Goal: Information Seeking & Learning: Learn about a topic

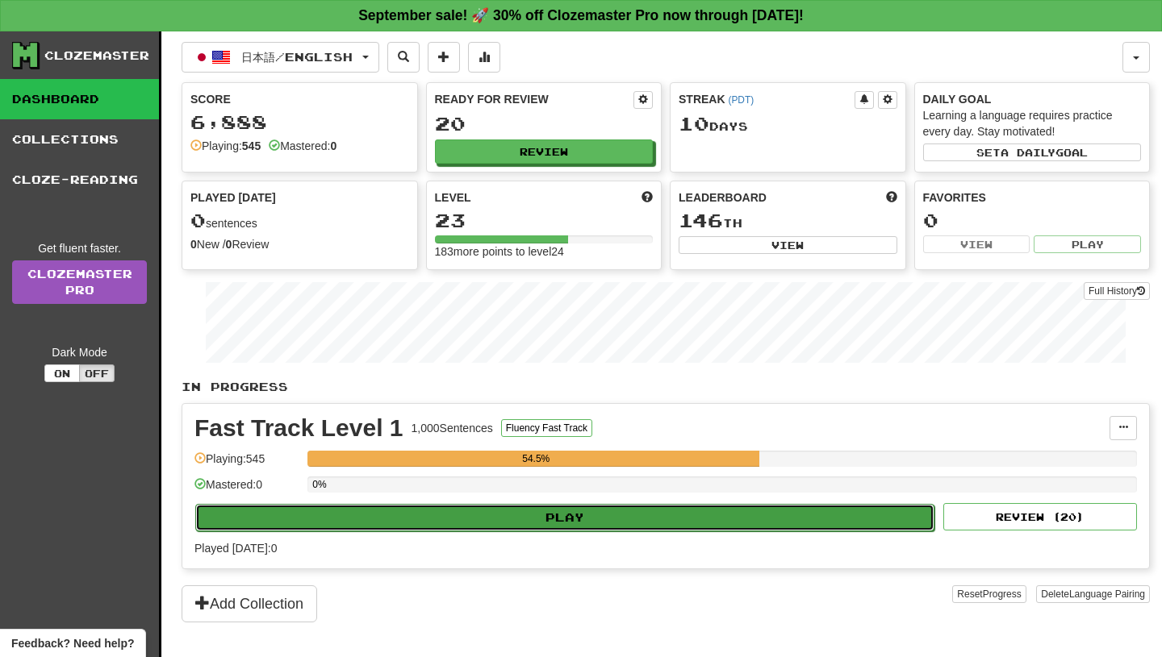
click at [571, 517] on button "Play" at bounding box center [564, 517] width 739 height 27
select select "**"
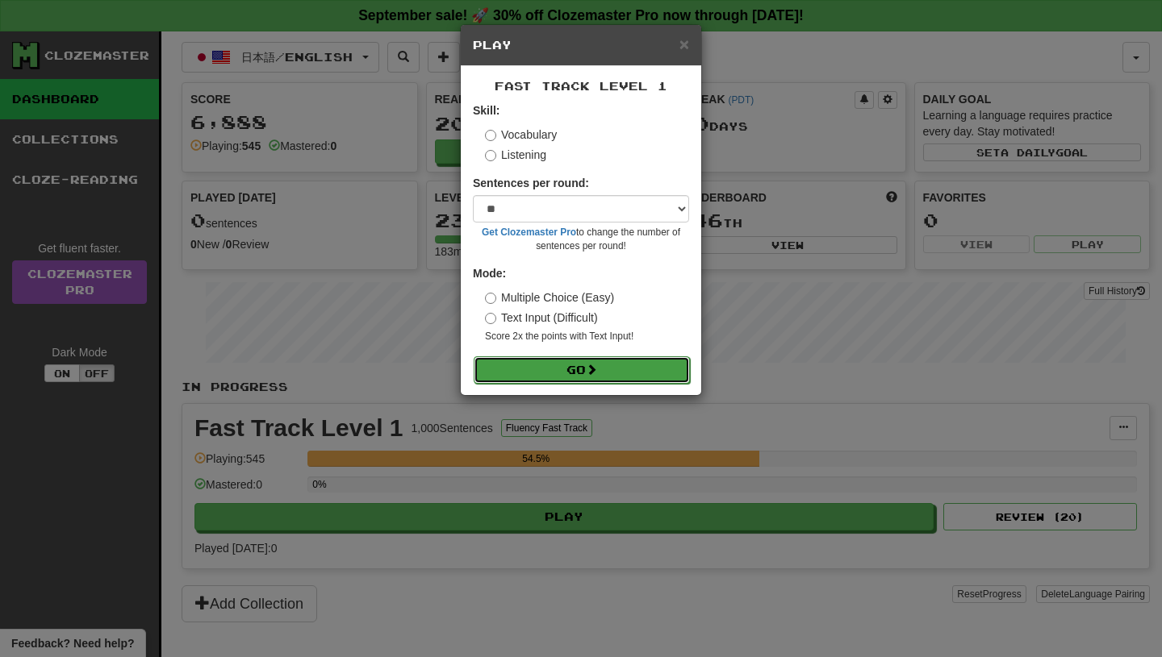
click at [555, 372] on button "Go" at bounding box center [581, 370] width 216 height 27
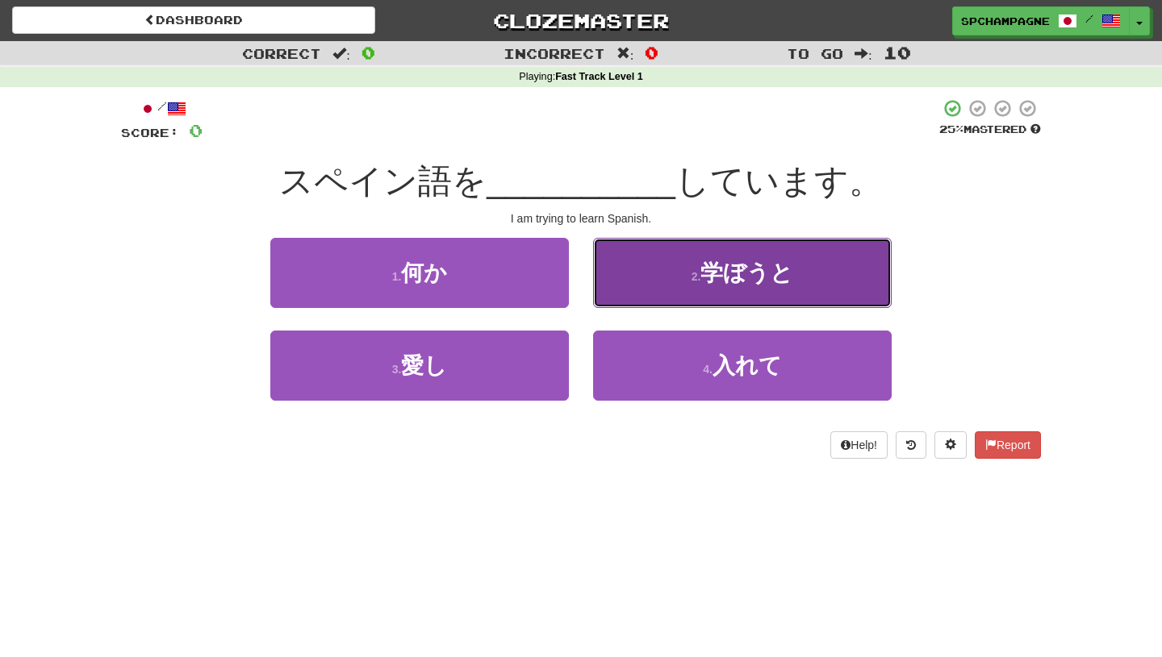
click at [672, 265] on button "2 . 学ぼうと" at bounding box center [742, 273] width 298 height 70
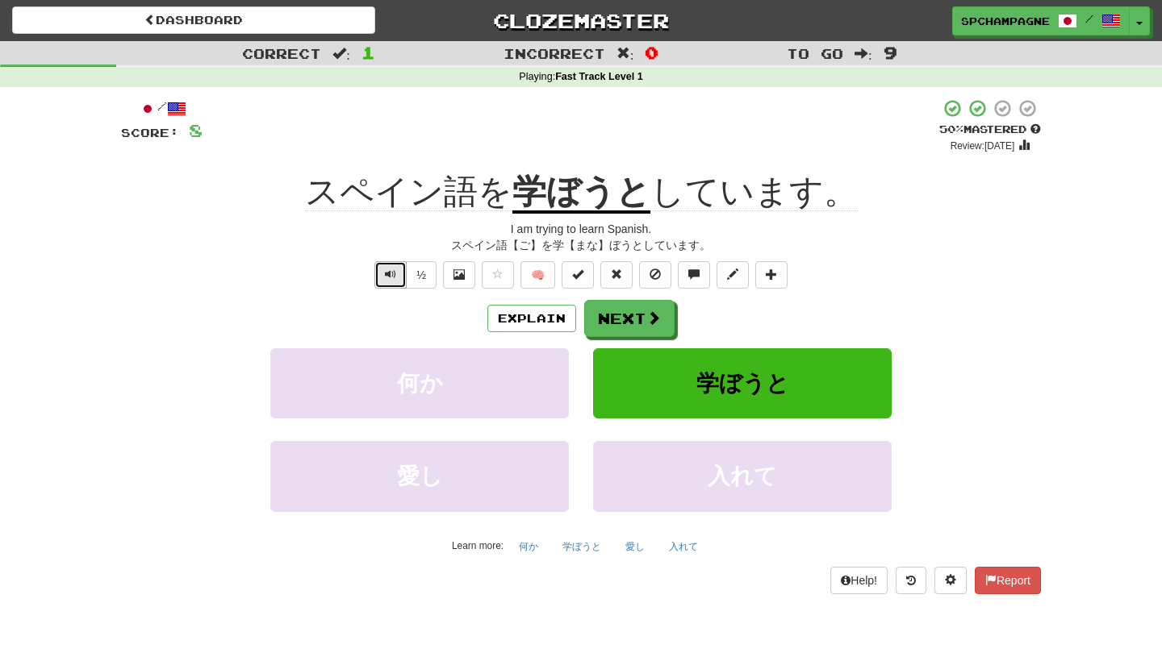
click at [392, 269] on span "Text-to-speech controls" at bounding box center [390, 274] width 11 height 11
click at [617, 323] on button "Next" at bounding box center [630, 319] width 90 height 37
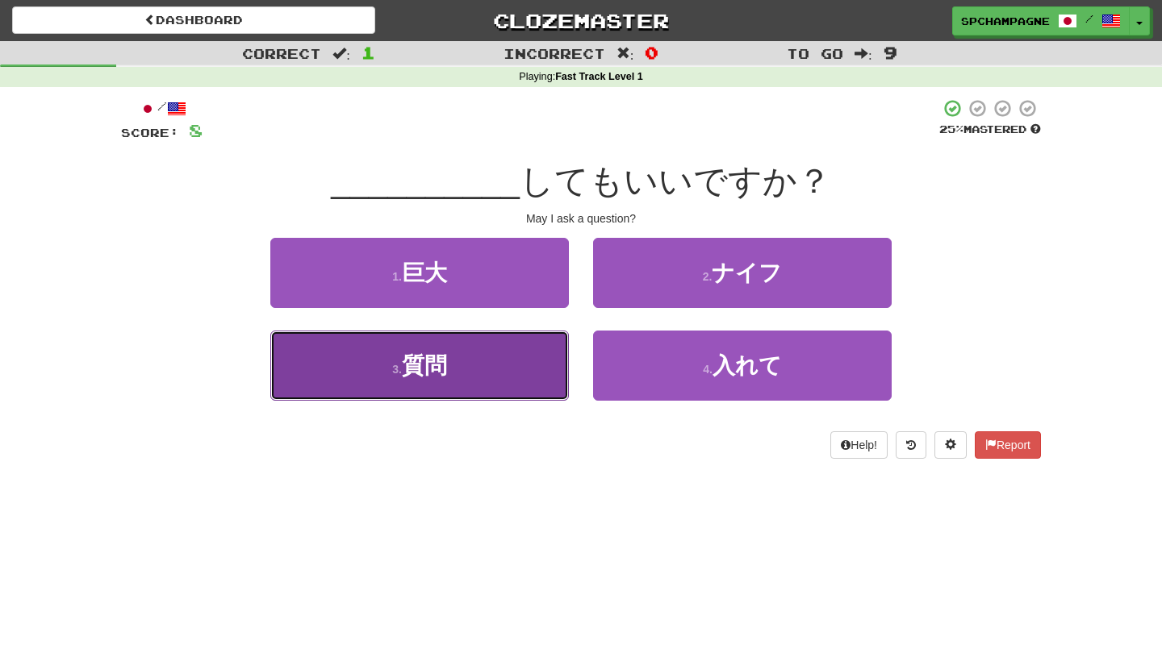
click at [481, 360] on button "3 . 質問" at bounding box center [419, 366] width 298 height 70
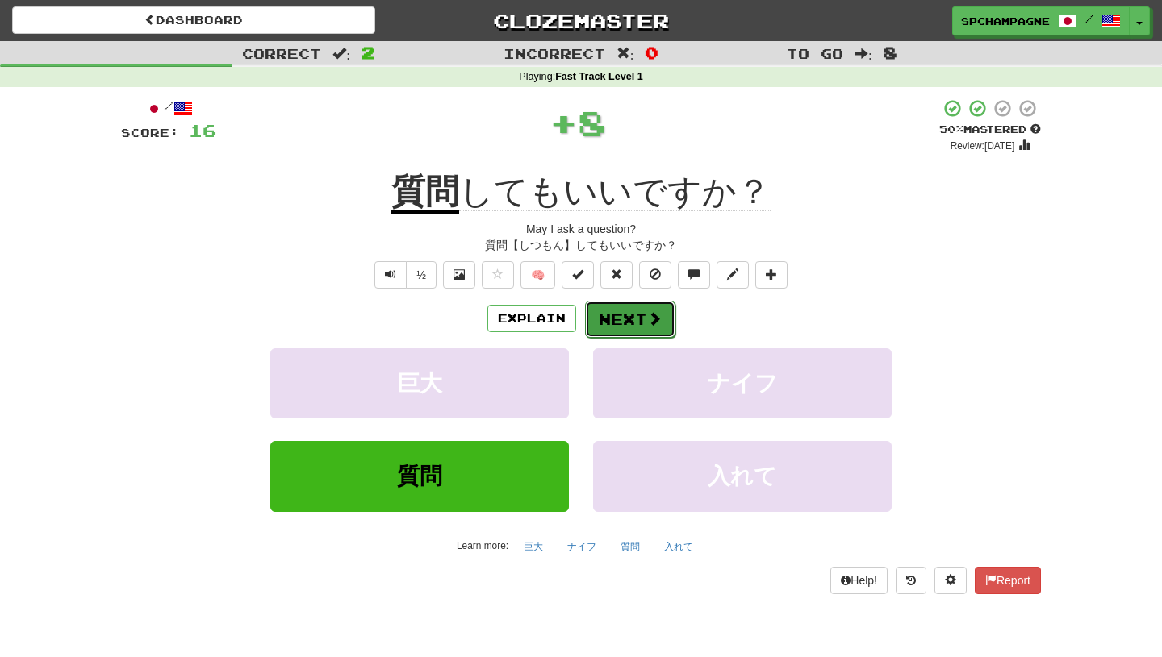
click at [613, 319] on button "Next" at bounding box center [630, 319] width 90 height 37
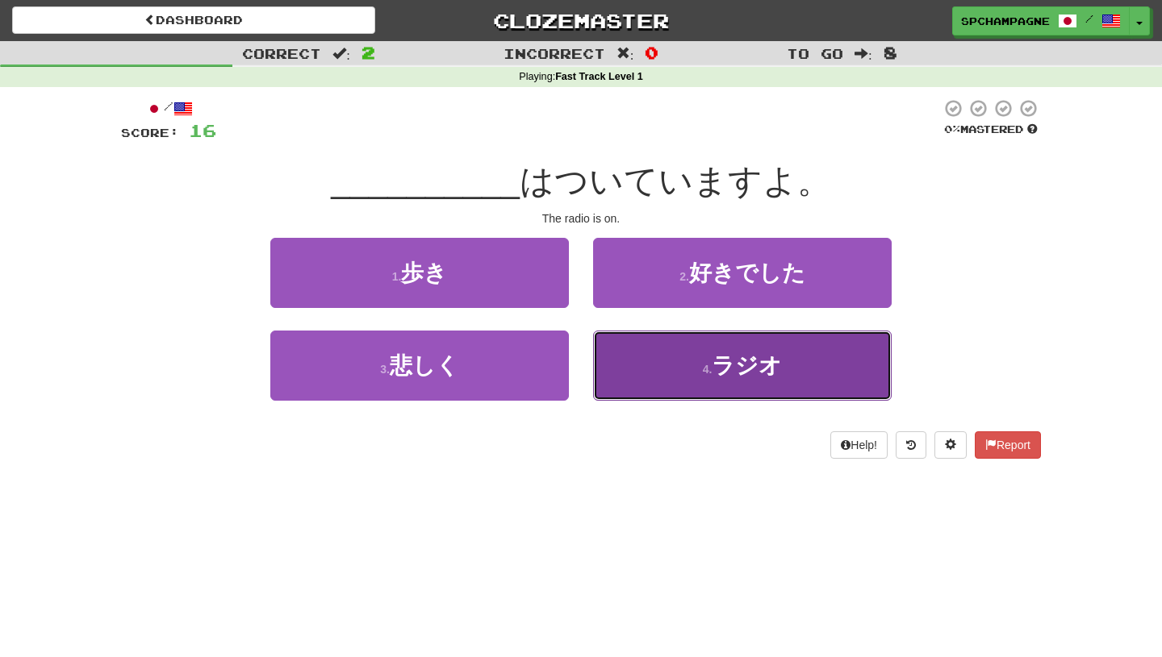
click at [647, 353] on button "4 . ラジオ" at bounding box center [742, 366] width 298 height 70
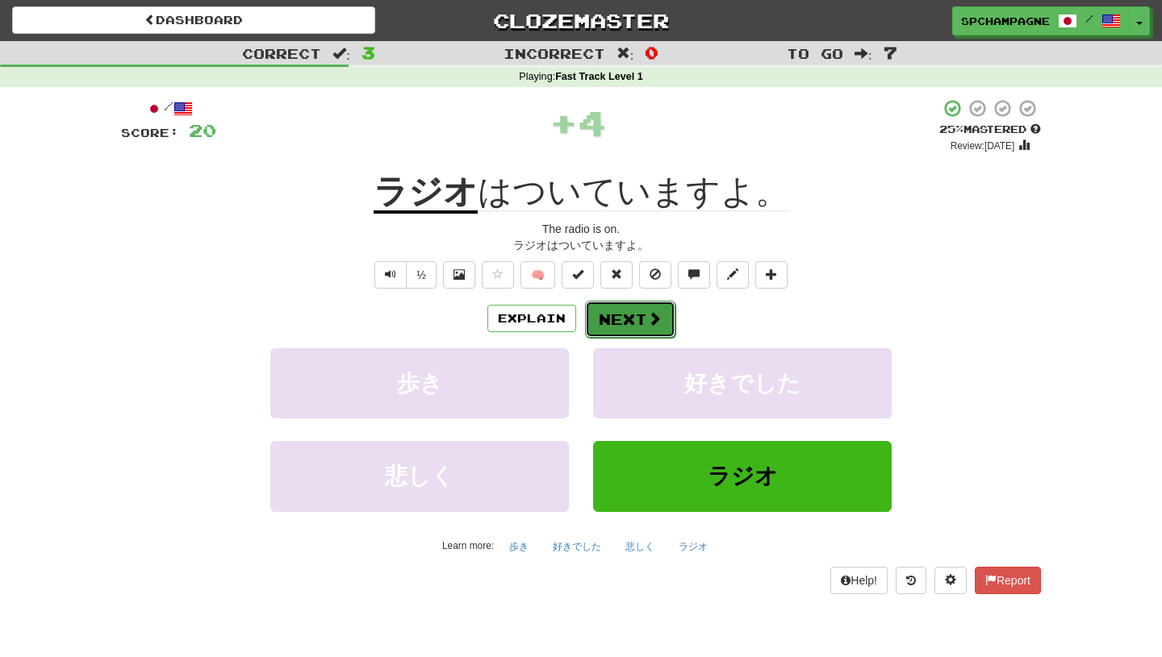
click at [649, 313] on span at bounding box center [654, 318] width 15 height 15
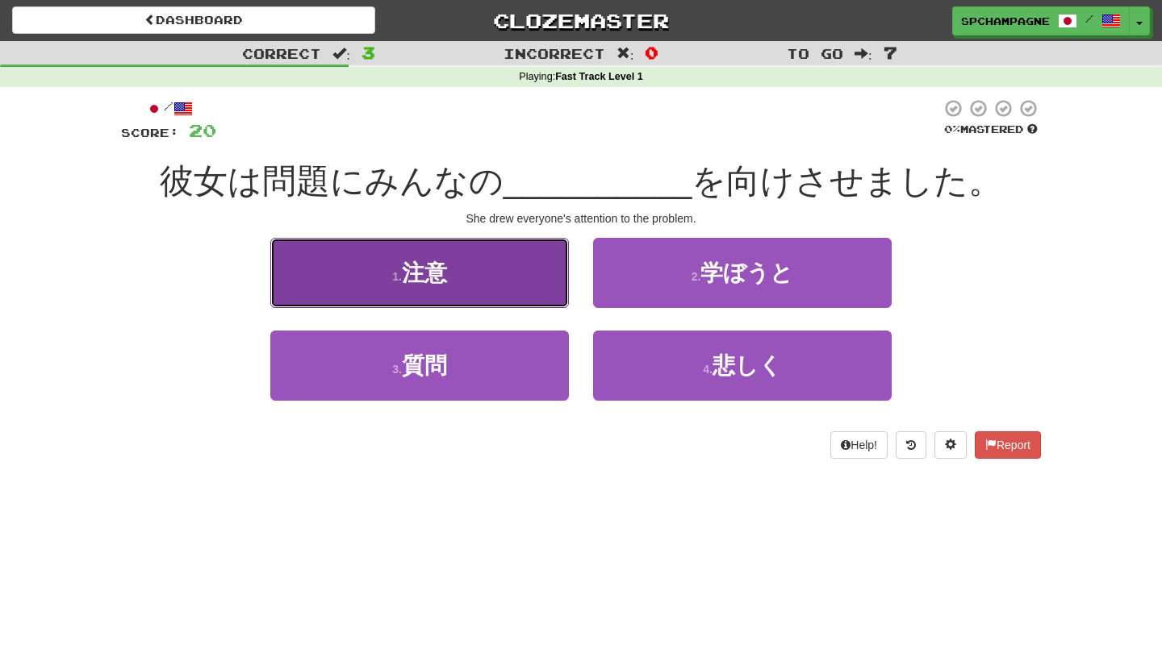
click at [431, 273] on span "注意" at bounding box center [424, 273] width 45 height 25
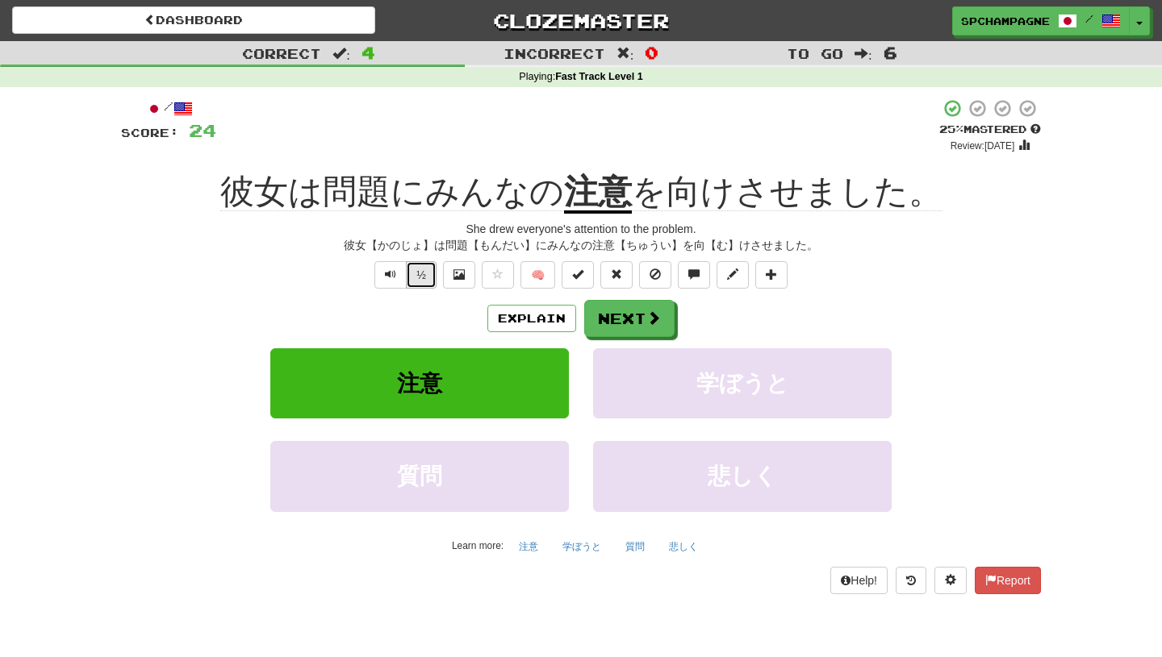
click at [424, 277] on button "½" at bounding box center [421, 274] width 31 height 27
click at [652, 321] on span at bounding box center [654, 318] width 15 height 15
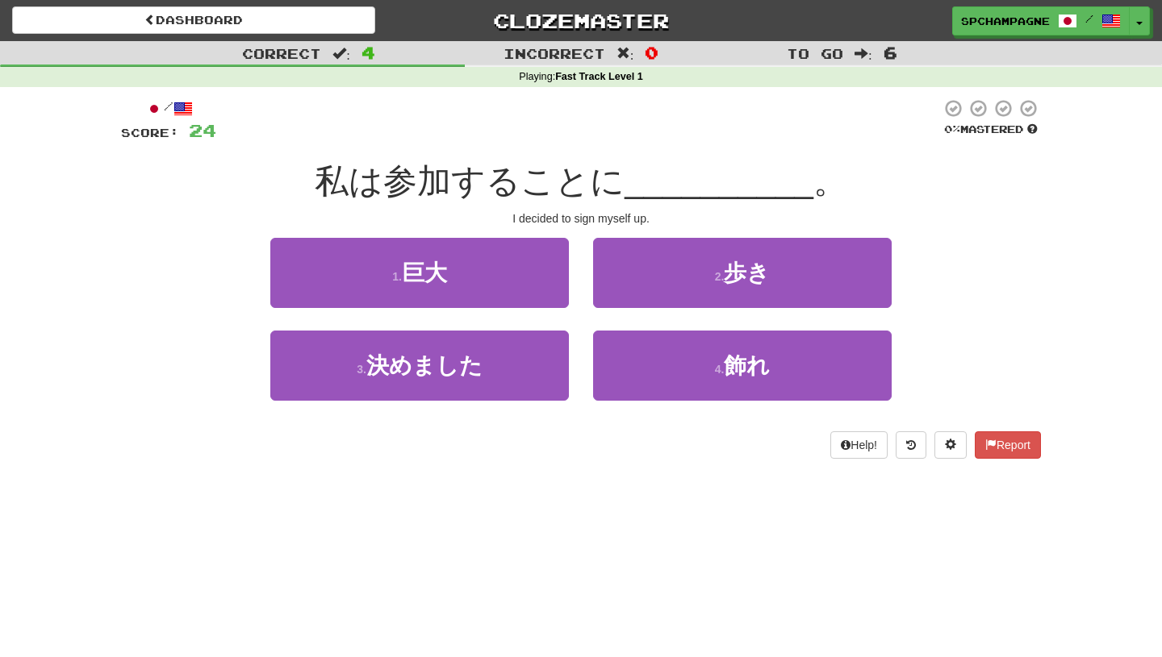
click at [54, 286] on div "Correct : 4 Incorrect : 0 To go : 6 Playing : Fast Track Level 1 / Score: 24 0 …" at bounding box center [581, 261] width 1162 height 440
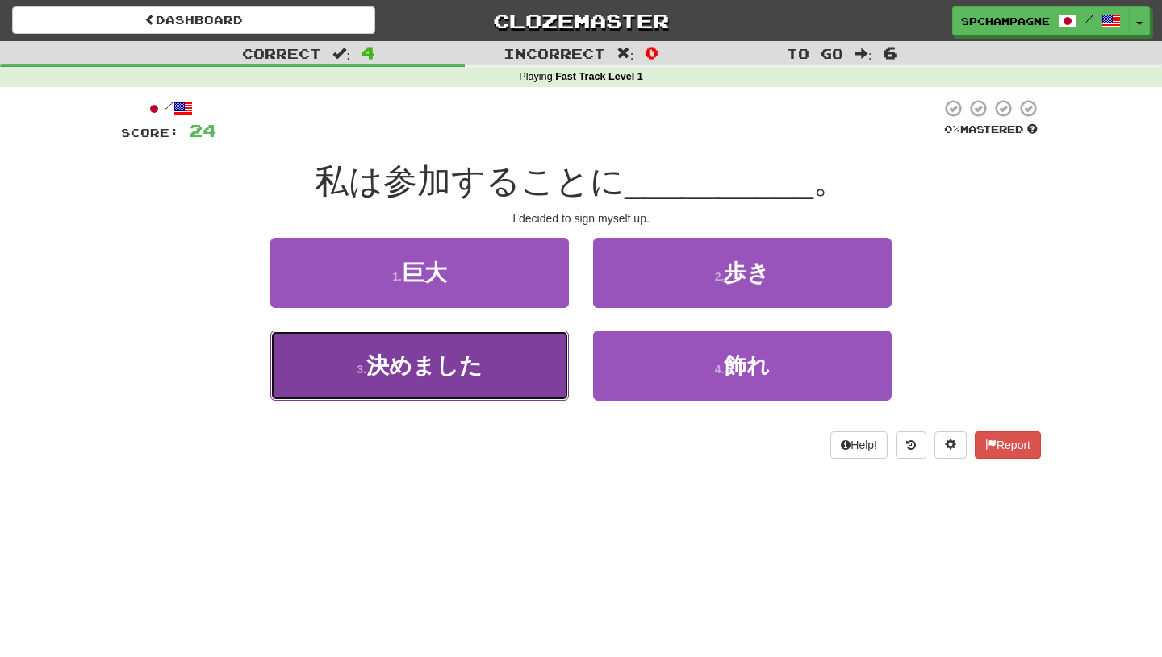
click at [389, 372] on span "決めました" at bounding box center [424, 365] width 116 height 25
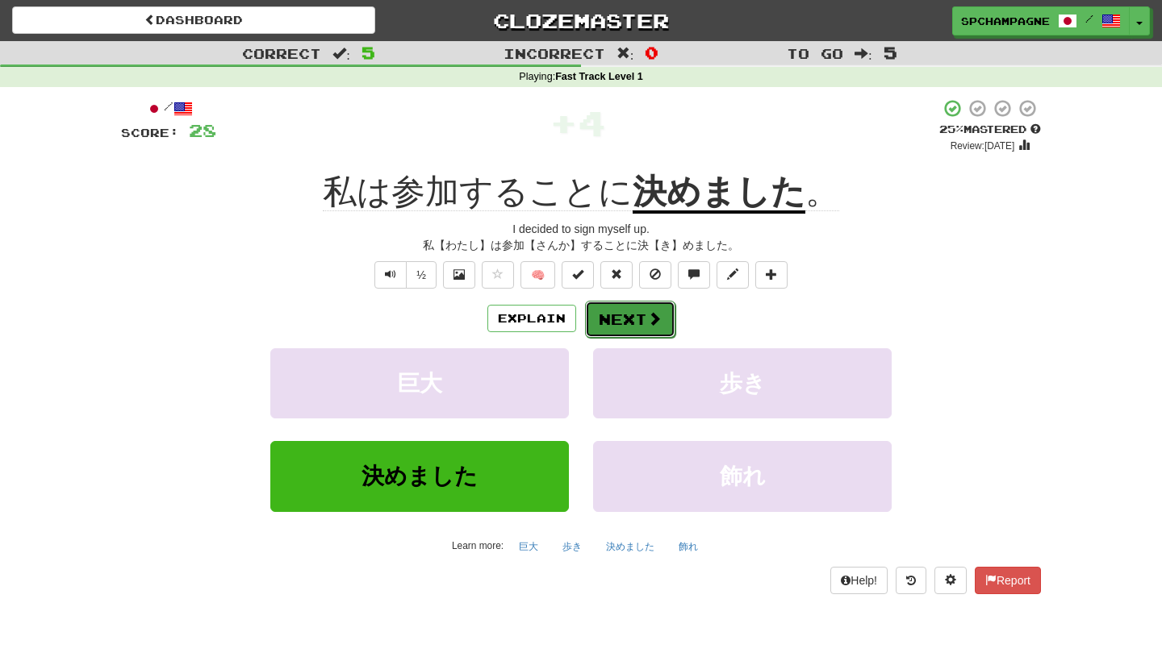
click at [627, 318] on button "Next" at bounding box center [630, 319] width 90 height 37
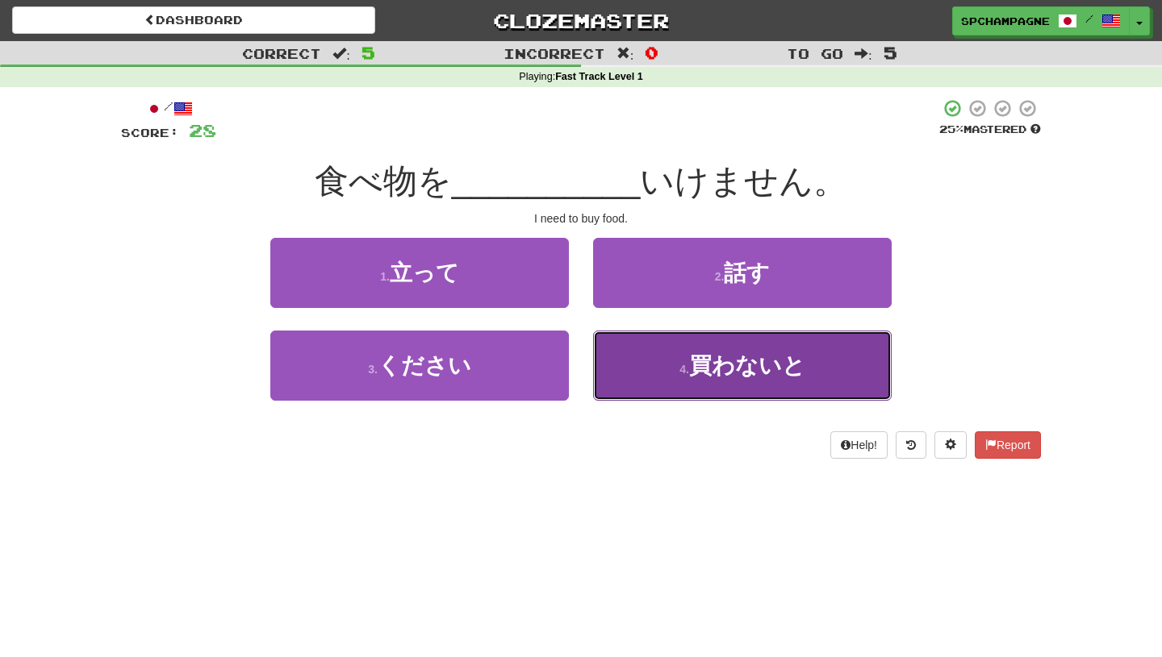
click at [699, 366] on span "買わないと" at bounding box center [747, 365] width 116 height 25
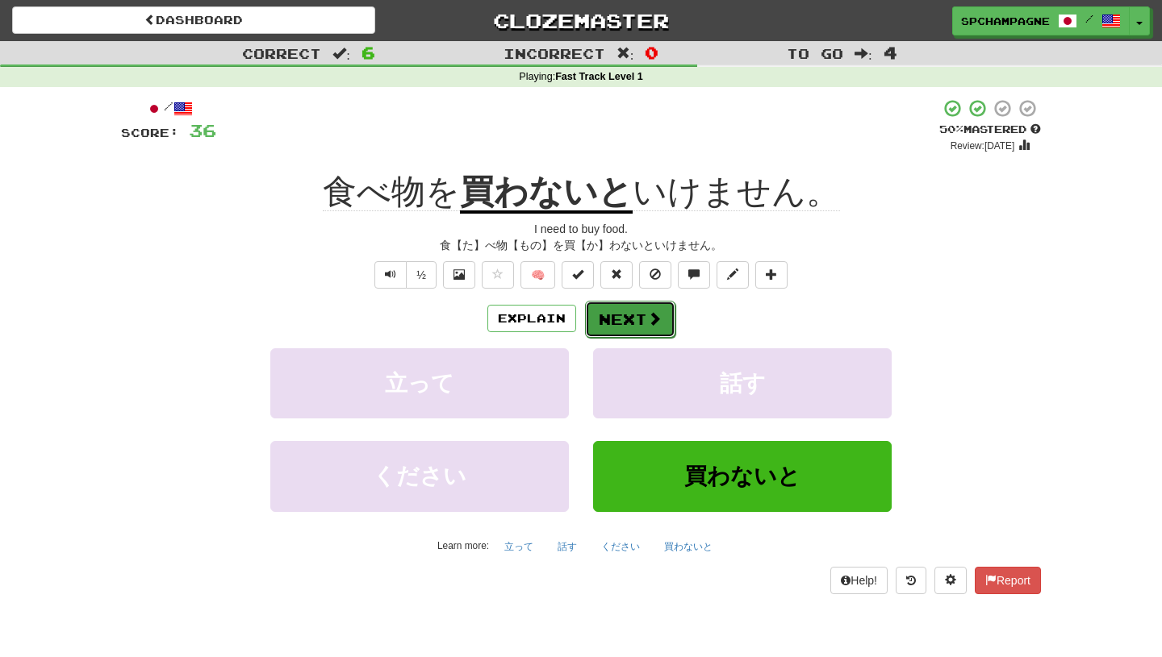
click at [651, 318] on span at bounding box center [654, 318] width 15 height 15
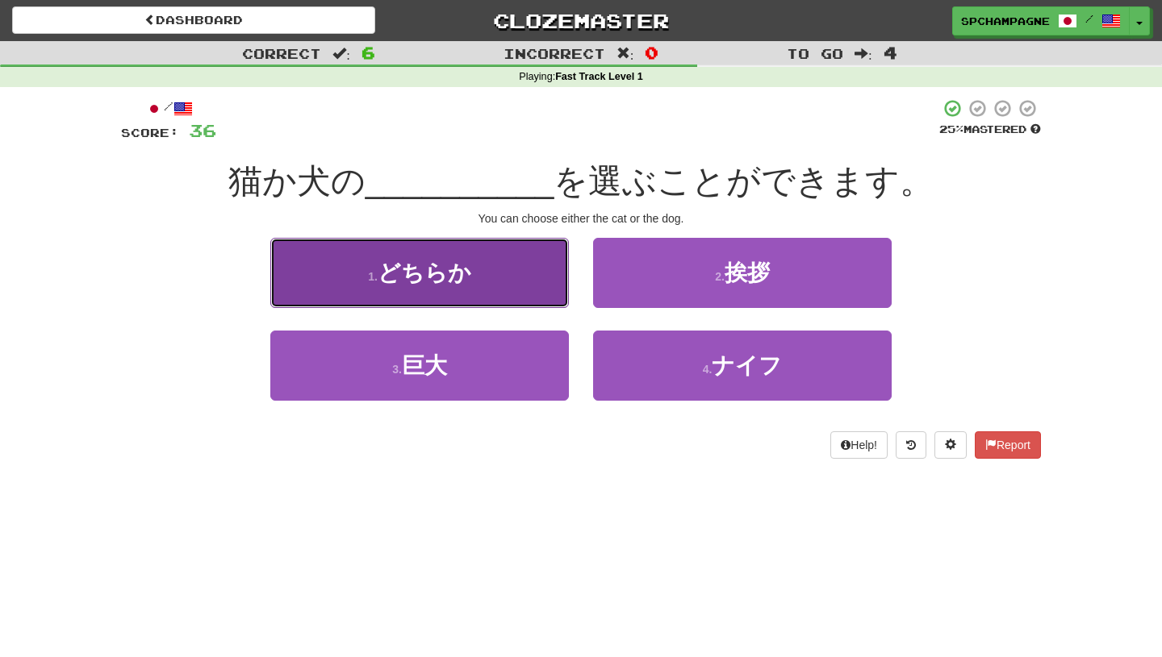
click at [428, 275] on span "どちらか" at bounding box center [424, 273] width 94 height 25
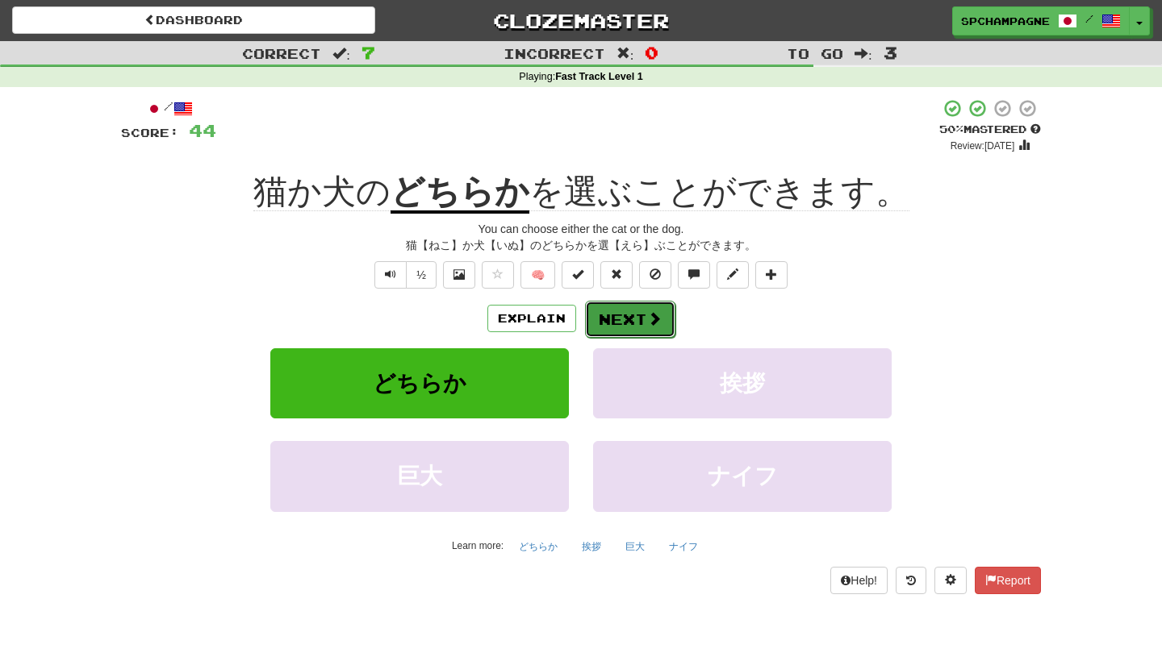
click at [619, 311] on button "Next" at bounding box center [630, 319] width 90 height 37
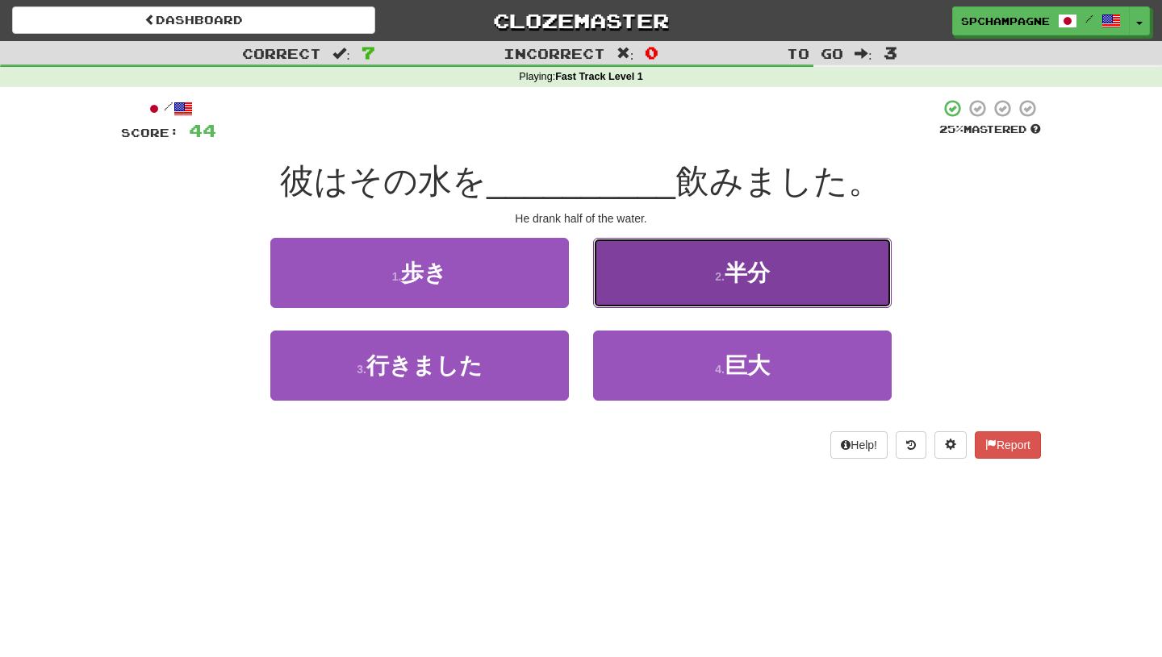
click at [670, 282] on button "2 . 半分" at bounding box center [742, 273] width 298 height 70
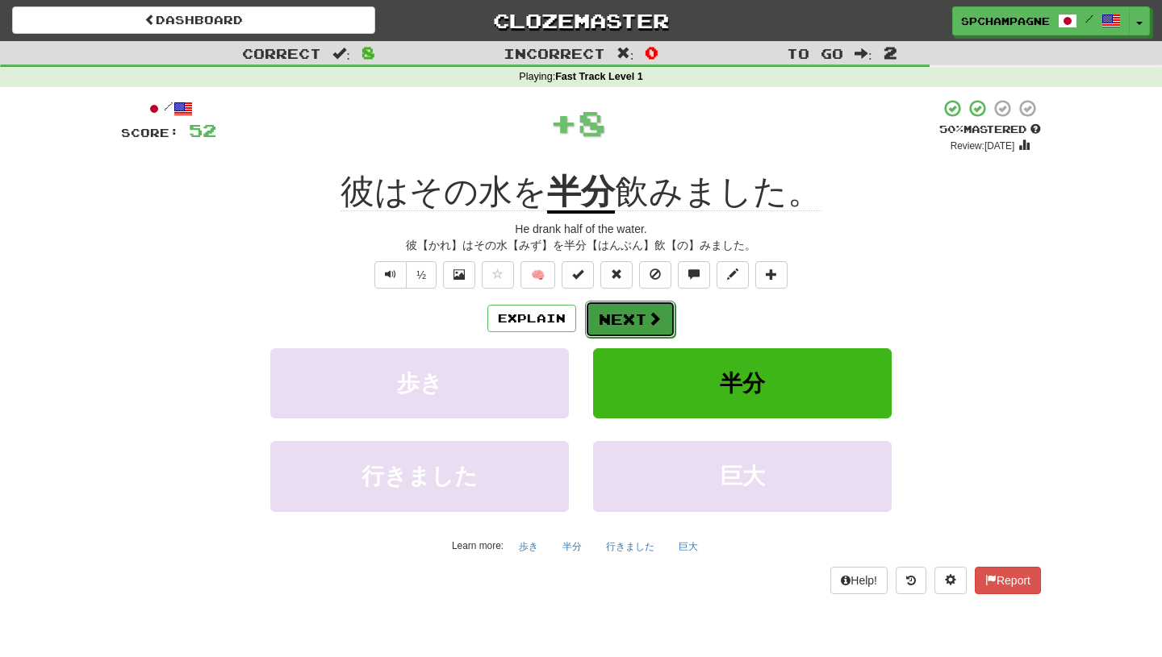
click at [628, 317] on button "Next" at bounding box center [630, 319] width 90 height 37
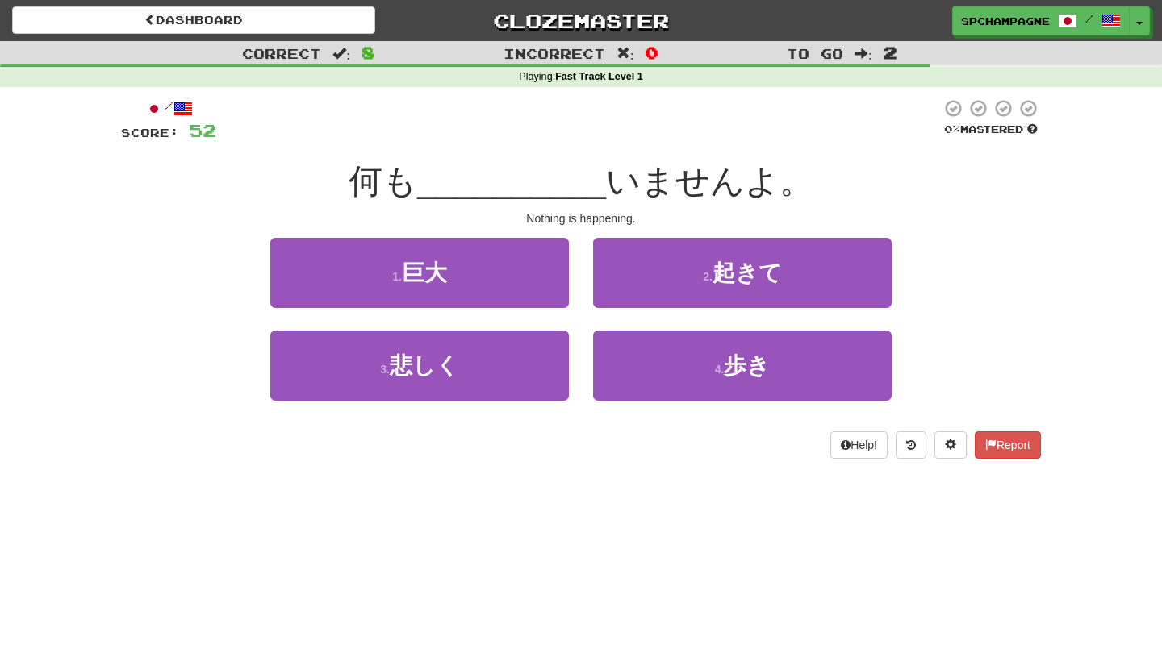
click at [647, 497] on div "Dashboard Clozemaster spchampagne / Toggle Dropdown Dashboard Leaderboard Activ…" at bounding box center [581, 328] width 1162 height 657
click at [600, 490] on div "Dashboard Clozemaster spchampagne / Toggle Dropdown Dashboard Leaderboard Activ…" at bounding box center [581, 328] width 1162 height 657
click at [282, 517] on div "Dashboard Clozemaster spchampagne / Toggle Dropdown Dashboard Leaderboard Activ…" at bounding box center [581, 328] width 1162 height 657
click at [307, 523] on div "Dashboard Clozemaster spchampagne / Toggle Dropdown Dashboard Leaderboard Activ…" at bounding box center [581, 328] width 1162 height 657
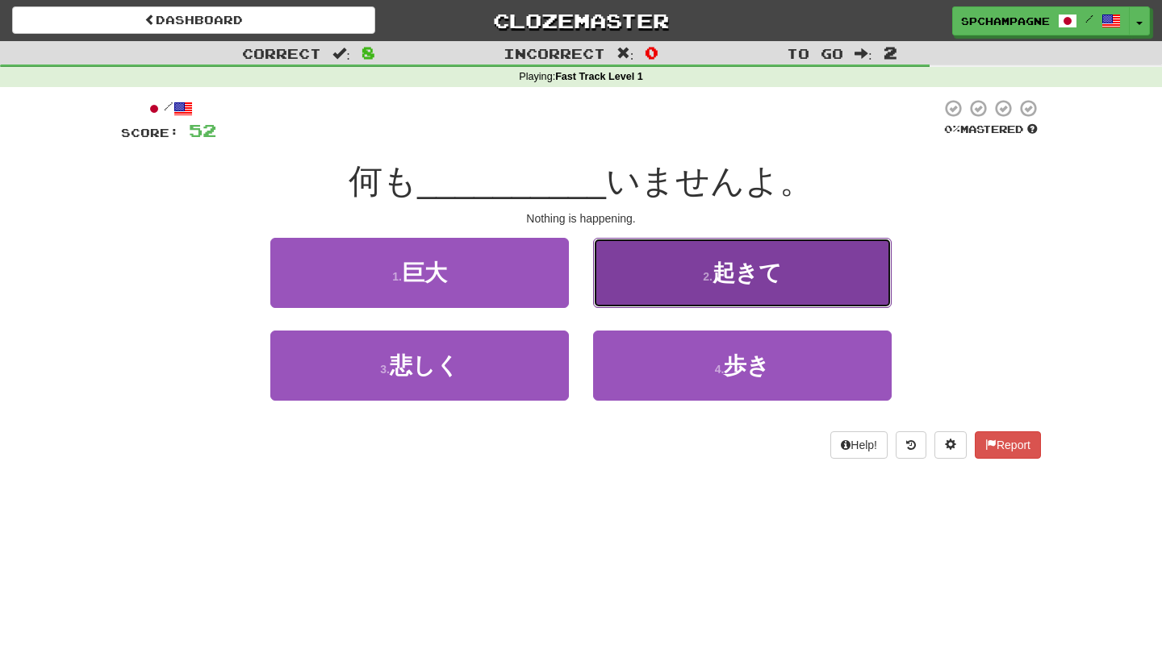
click at [724, 266] on span "起きて" at bounding box center [746, 273] width 69 height 25
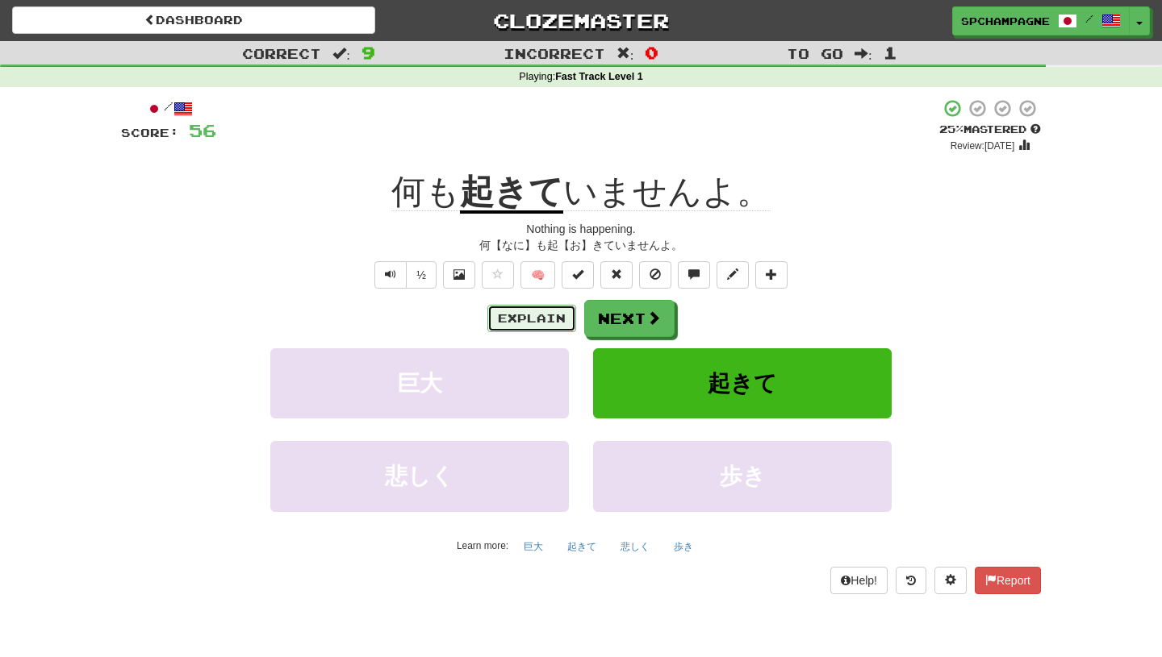
click at [554, 317] on button "Explain" at bounding box center [531, 318] width 89 height 27
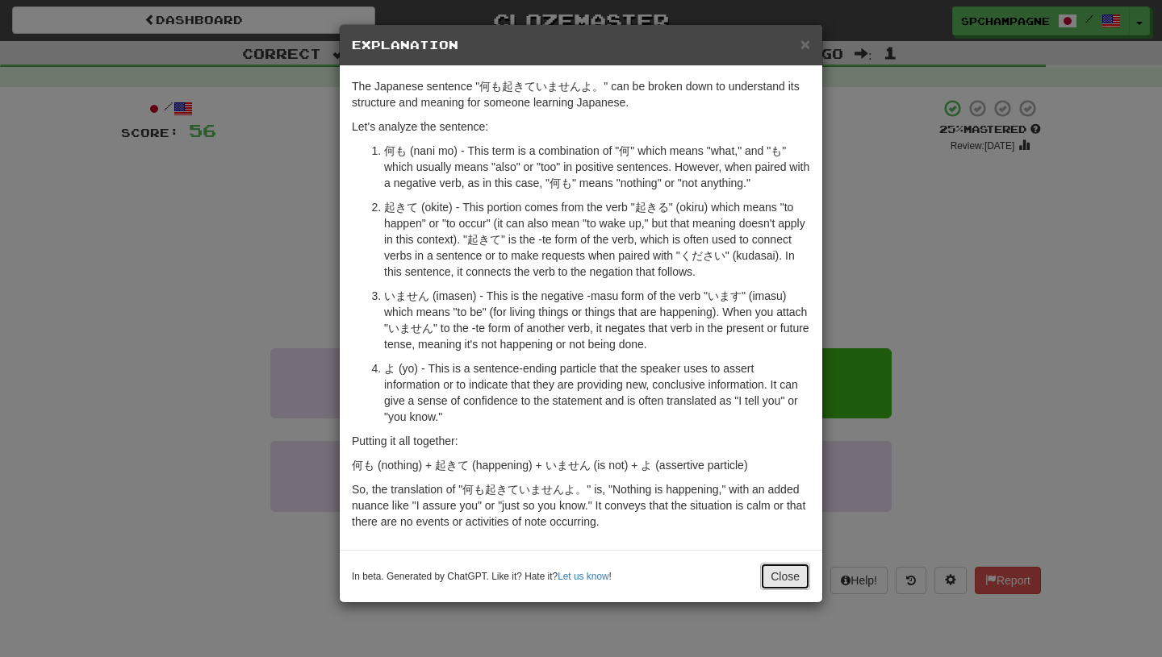
click at [790, 576] on button "Close" at bounding box center [785, 576] width 50 height 27
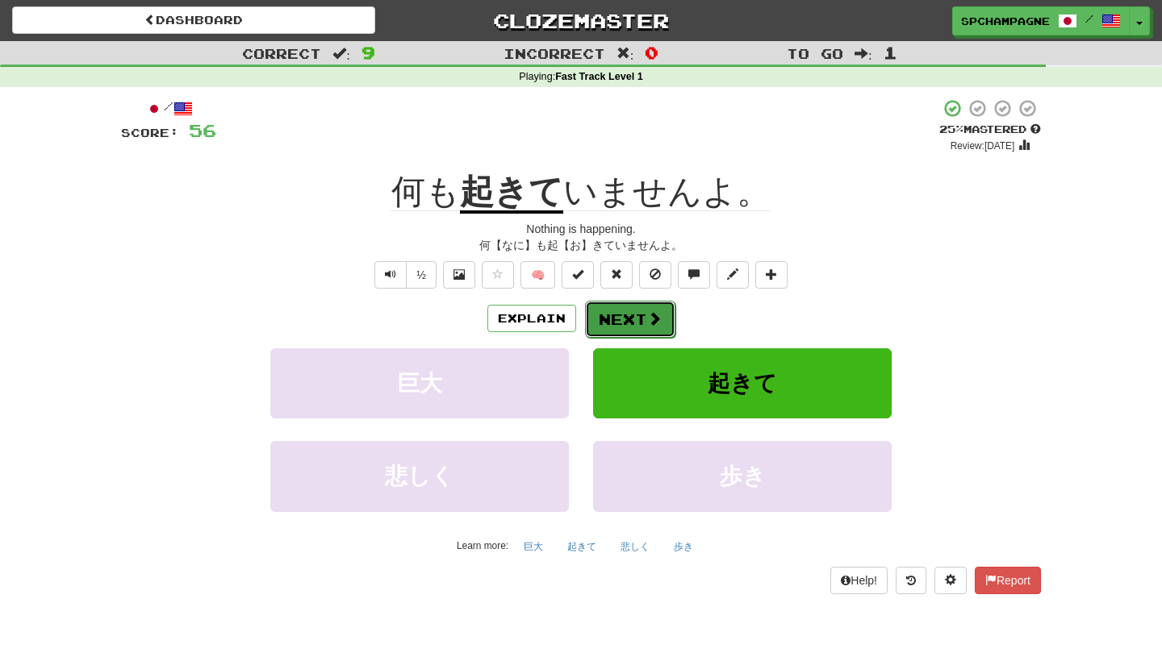
click at [649, 314] on span at bounding box center [654, 318] width 15 height 15
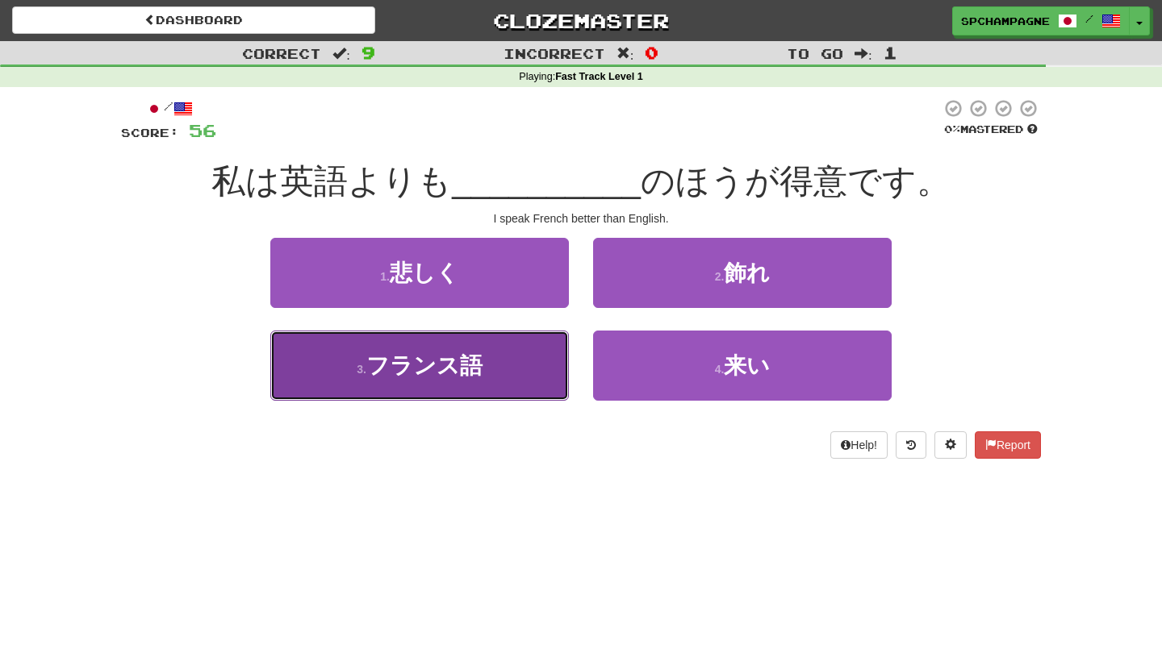
click at [419, 370] on span "フランス語" at bounding box center [424, 365] width 116 height 25
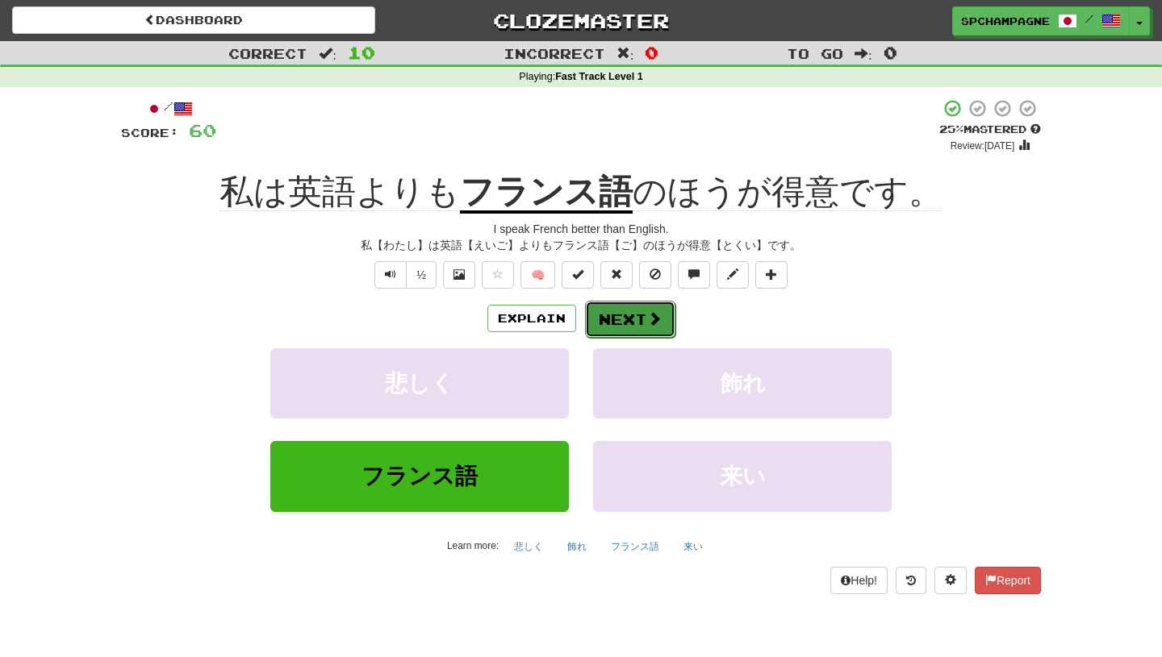
click at [632, 313] on button "Next" at bounding box center [630, 319] width 90 height 37
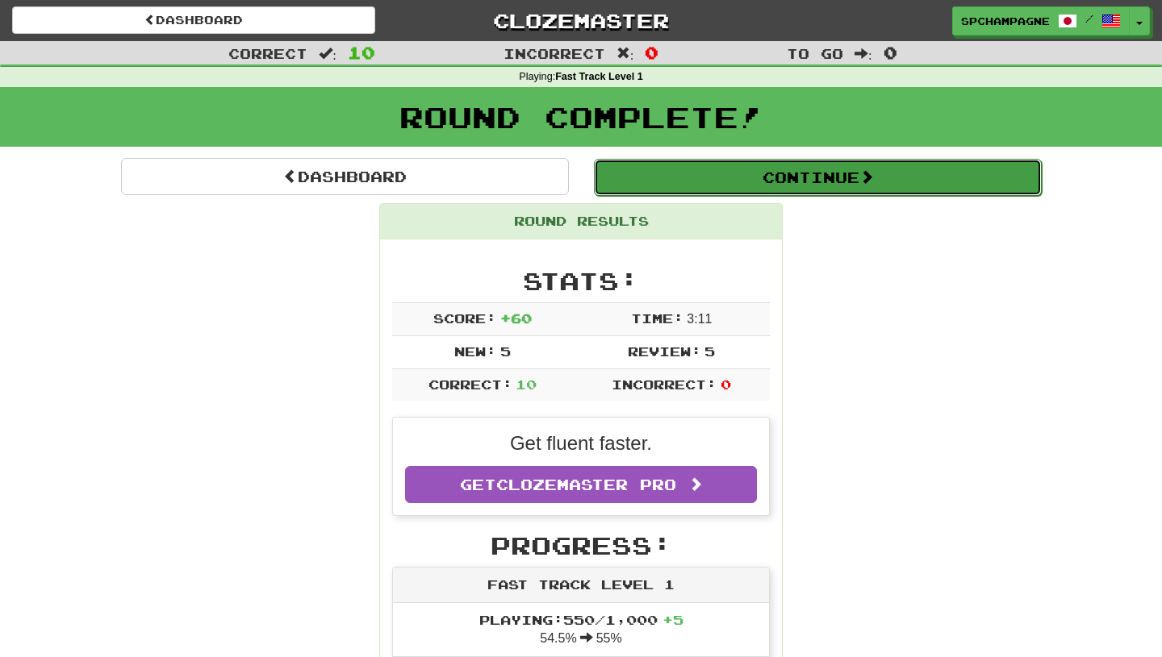
click at [778, 177] on button "Continue" at bounding box center [818, 177] width 448 height 37
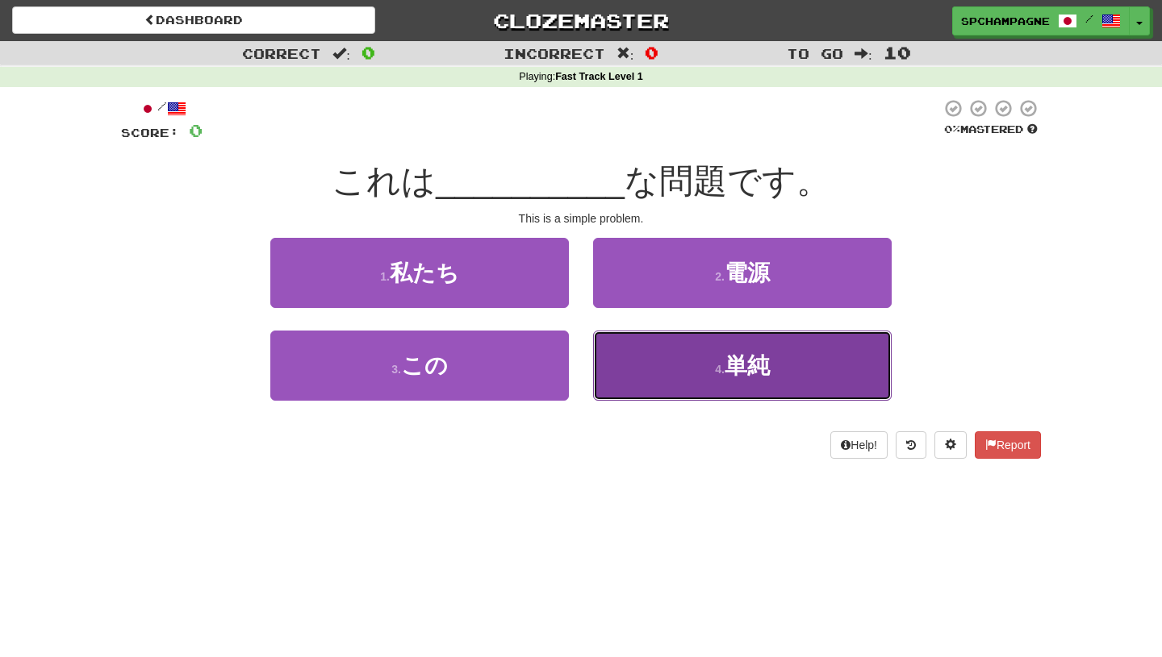
click at [643, 357] on button "4 . 単純" at bounding box center [742, 366] width 298 height 70
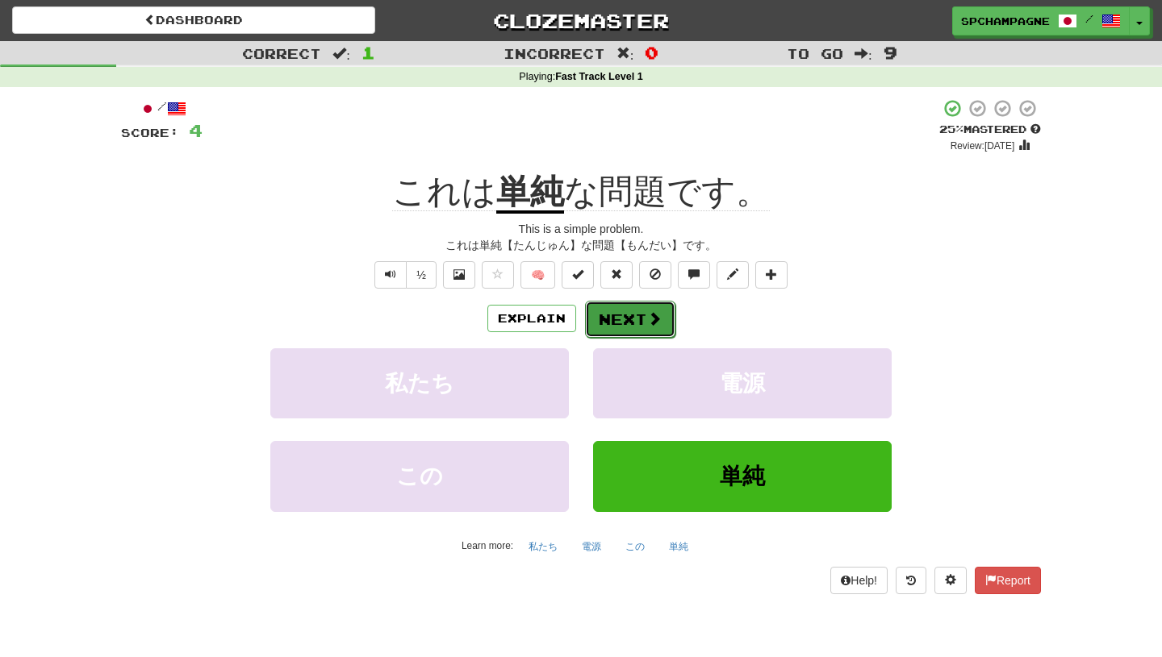
click at [614, 312] on button "Next" at bounding box center [630, 319] width 90 height 37
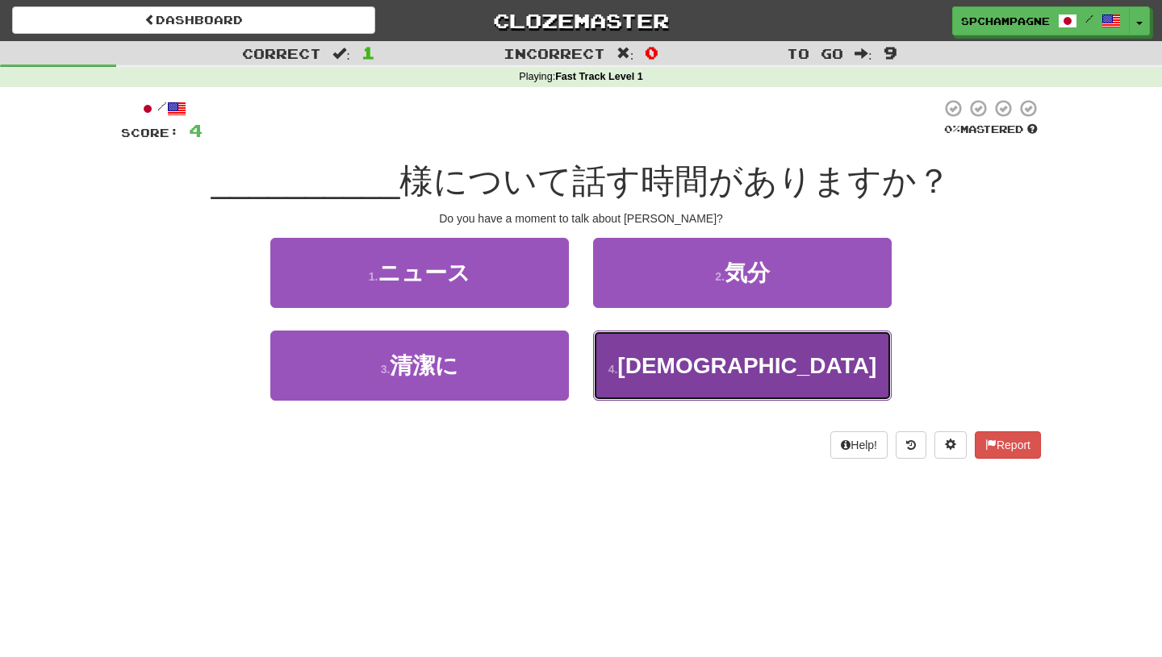
click at [709, 357] on button "4 . イエス" at bounding box center [742, 366] width 298 height 70
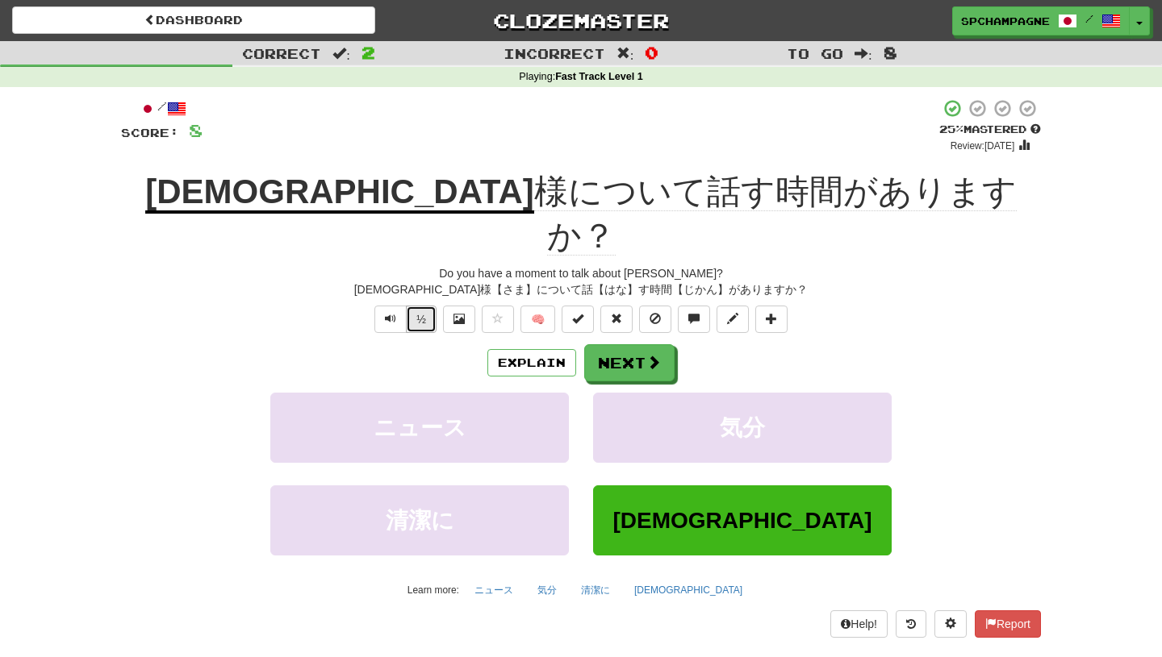
click at [423, 306] on button "½" at bounding box center [421, 319] width 31 height 27
click at [653, 356] on span at bounding box center [654, 363] width 15 height 15
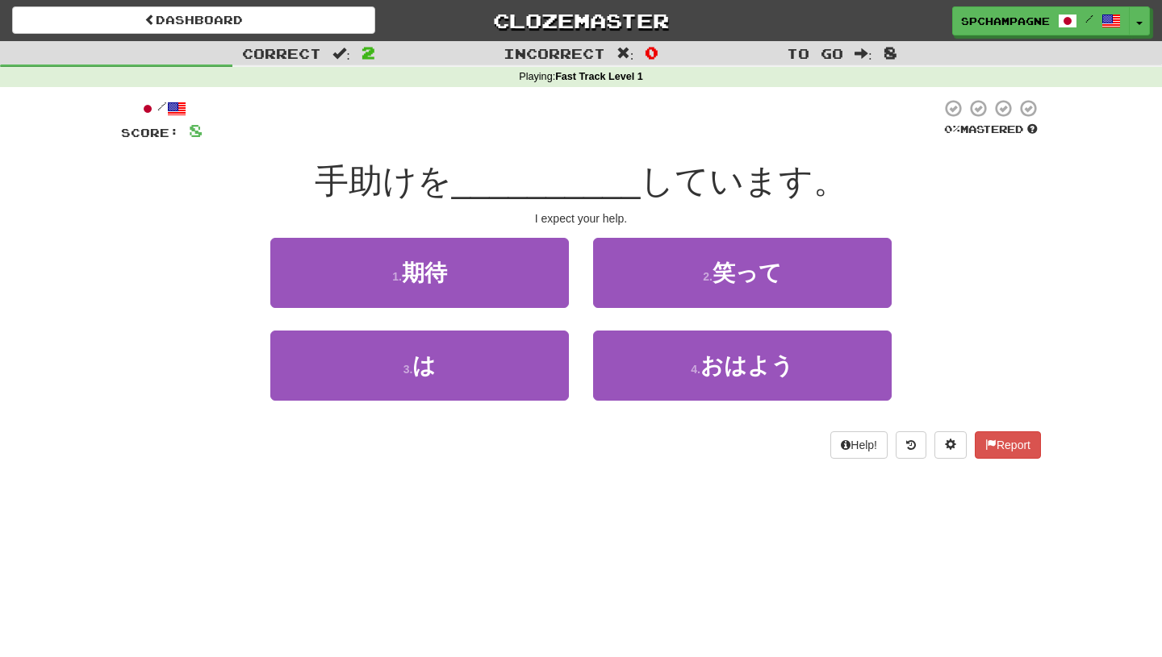
click at [251, 520] on div "Dashboard Clozemaster spchampagne / Toggle Dropdown Dashboard Leaderboard Activ…" at bounding box center [581, 328] width 1162 height 657
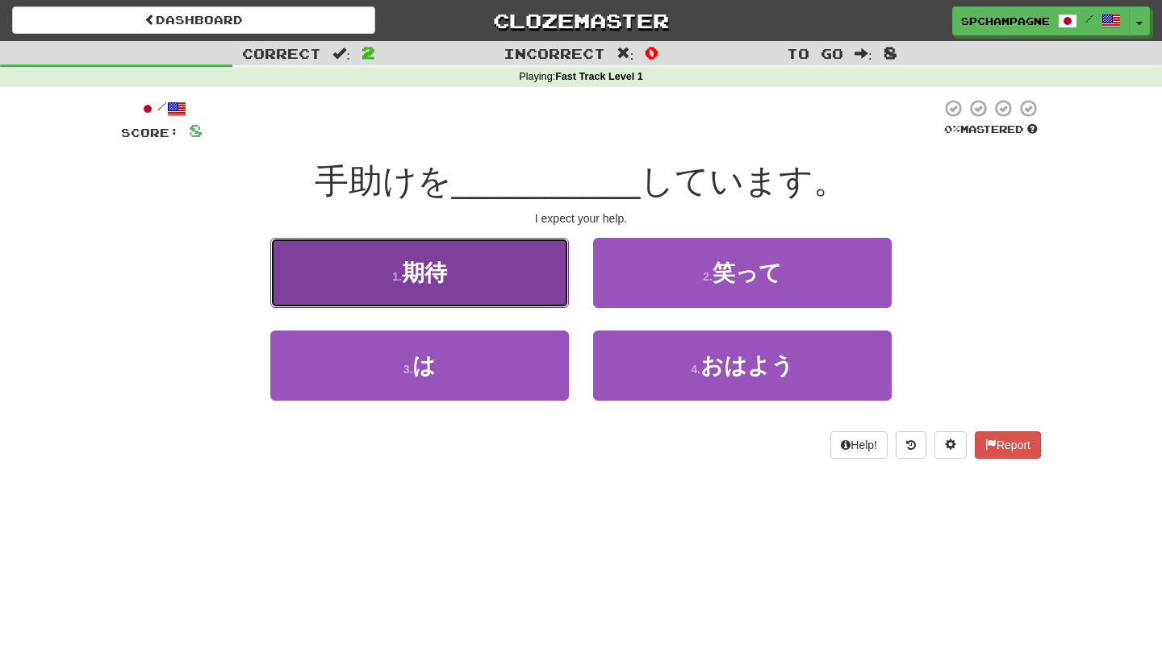
click at [411, 274] on span "期待" at bounding box center [424, 273] width 45 height 25
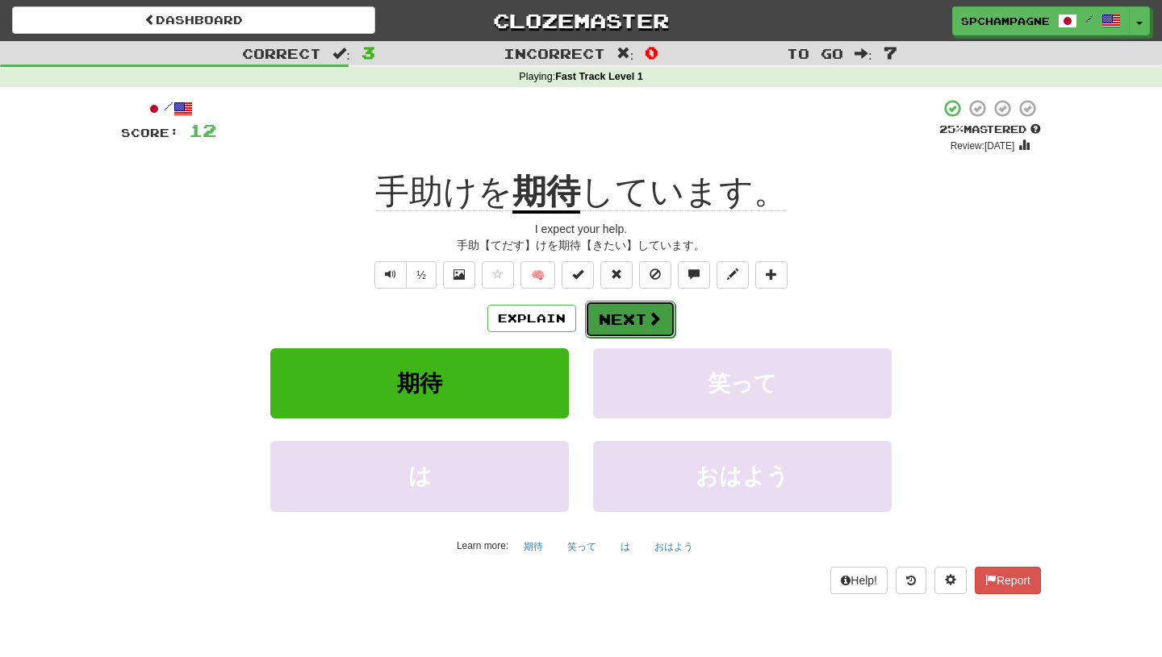
click at [628, 311] on button "Next" at bounding box center [630, 319] width 90 height 37
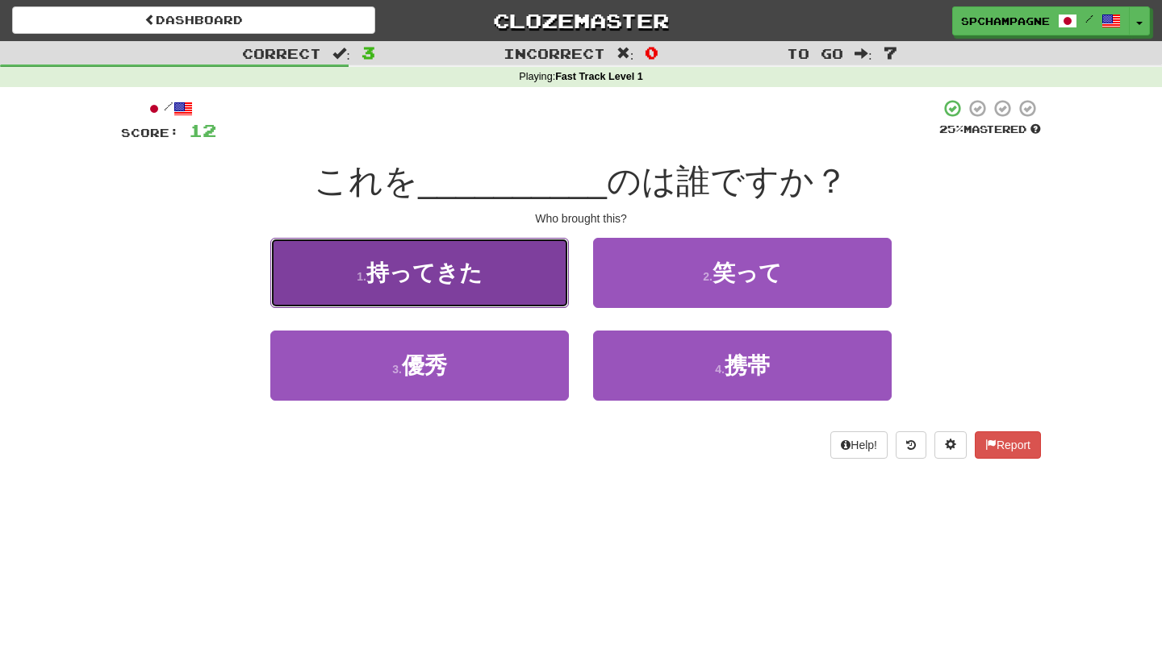
click at [390, 266] on span "持ってきた" at bounding box center [424, 273] width 116 height 25
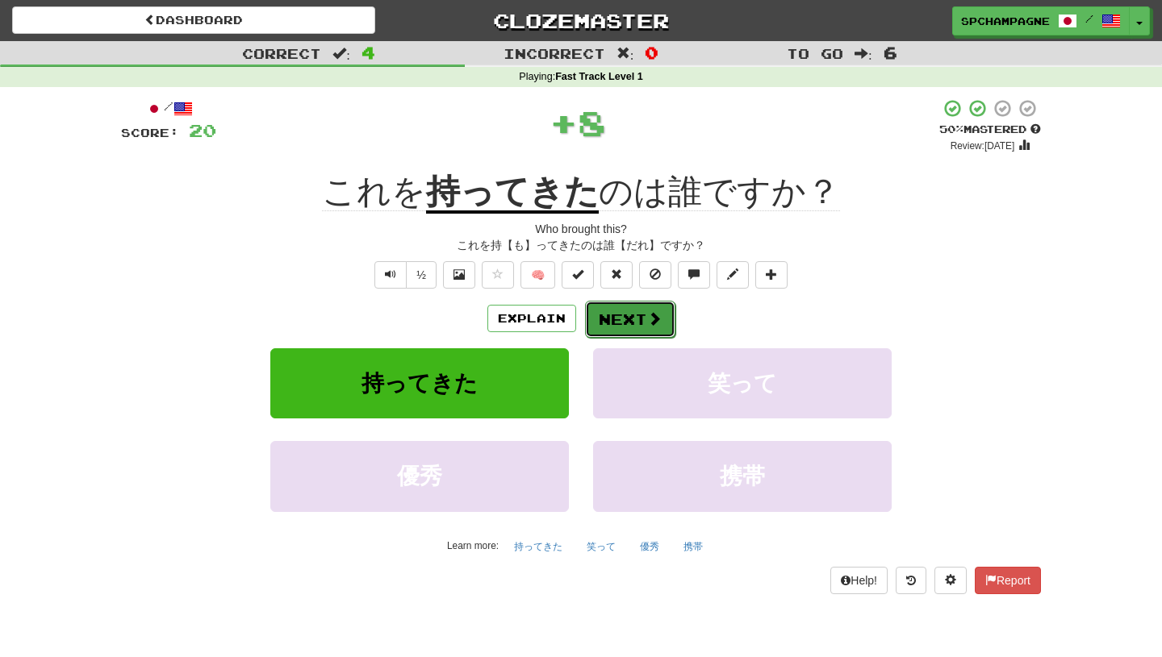
click at [613, 315] on button "Next" at bounding box center [630, 319] width 90 height 37
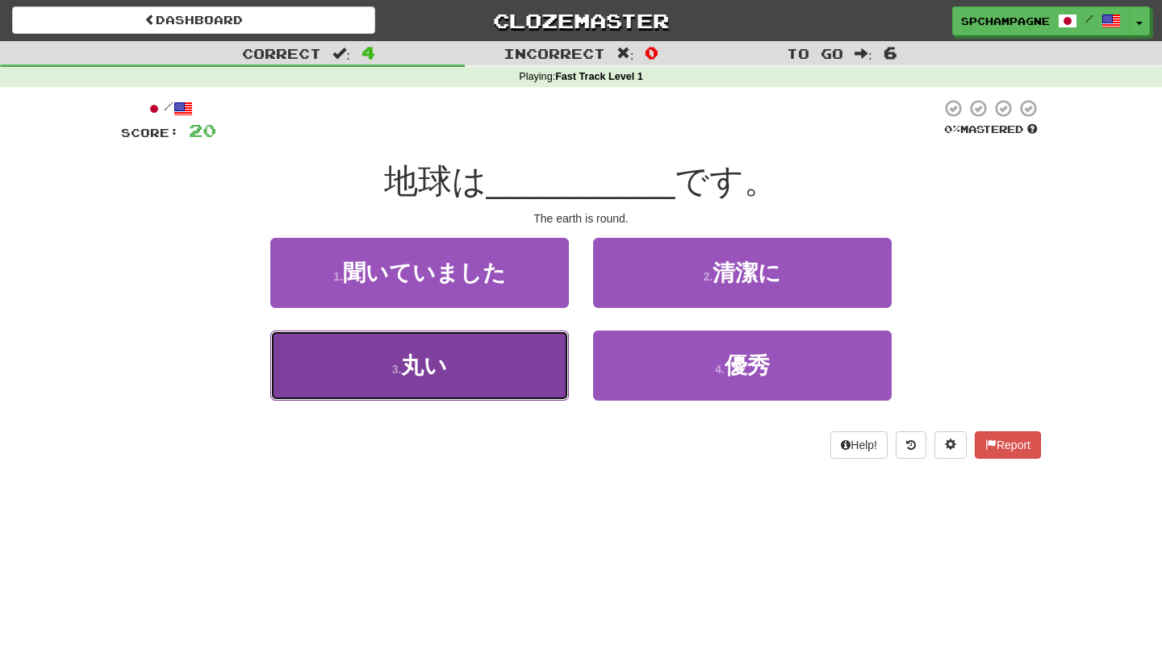
click at [451, 360] on button "3 . 丸い" at bounding box center [419, 366] width 298 height 70
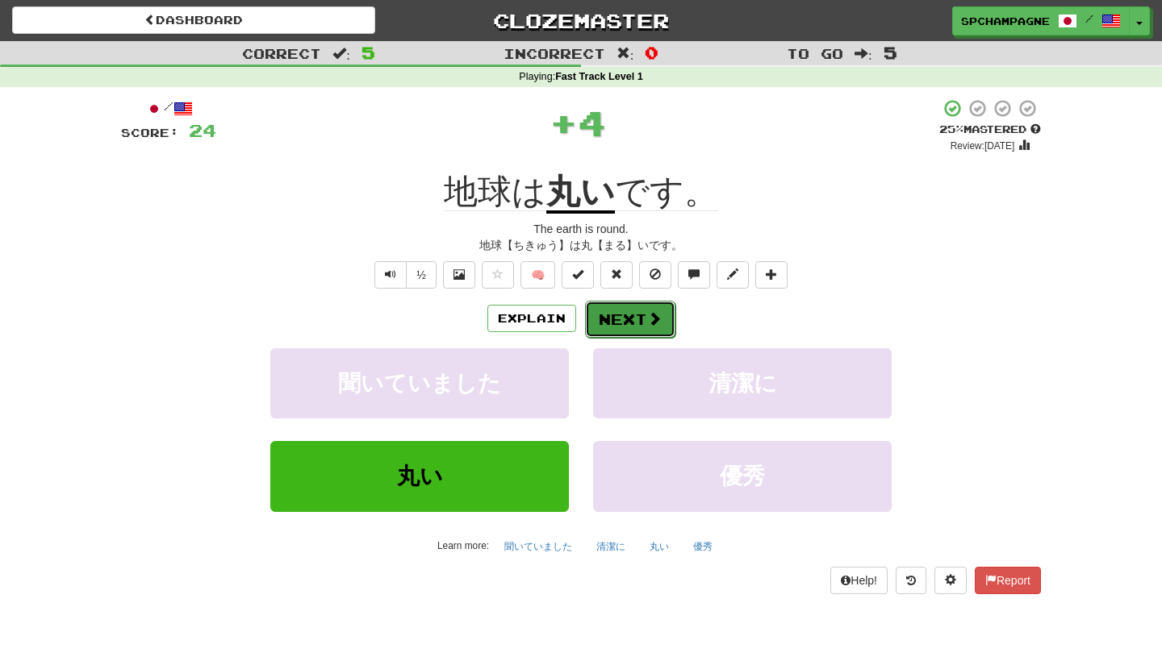
click at [621, 313] on button "Next" at bounding box center [630, 319] width 90 height 37
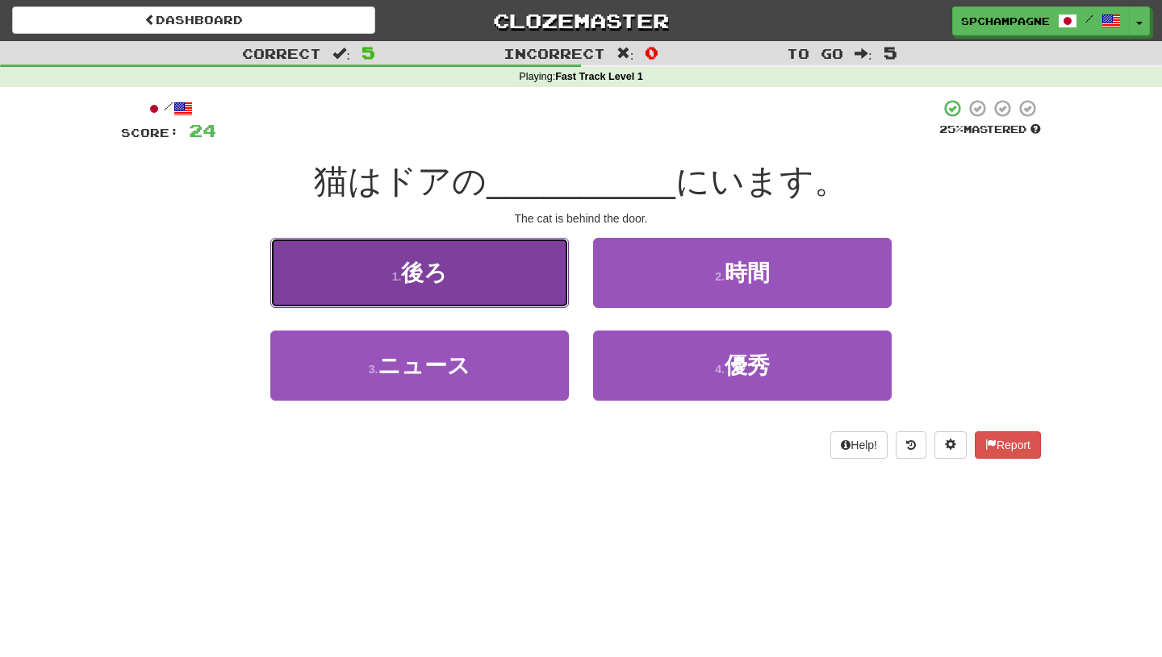
click at [446, 273] on span "後ろ" at bounding box center [424, 273] width 46 height 25
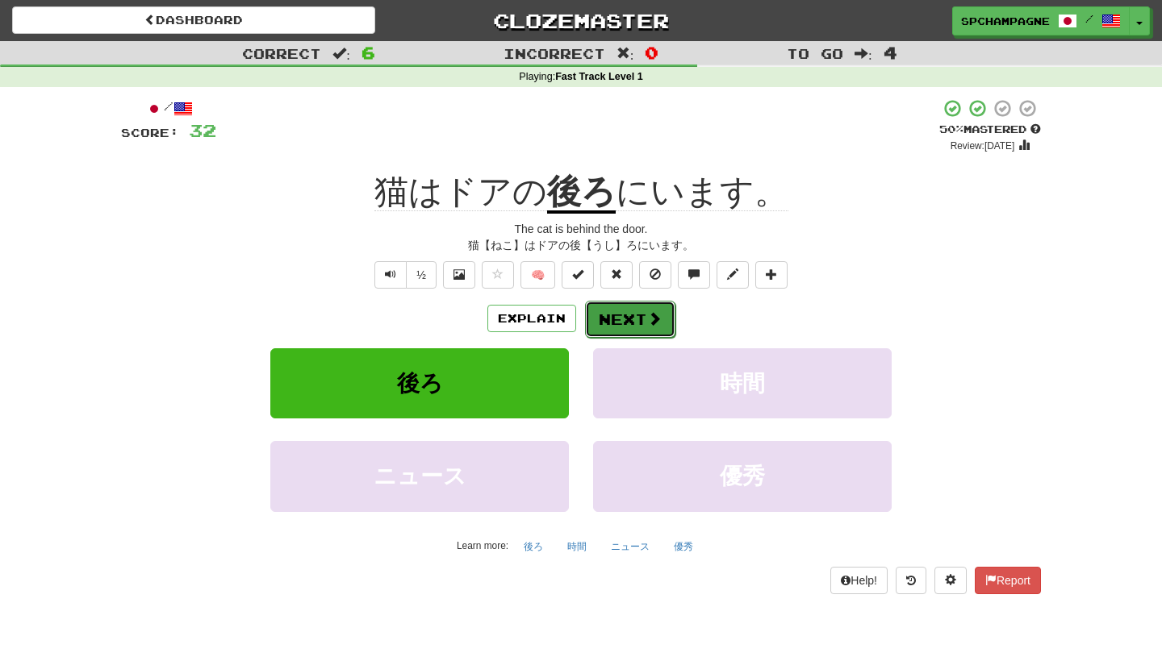
click at [627, 309] on button "Next" at bounding box center [630, 319] width 90 height 37
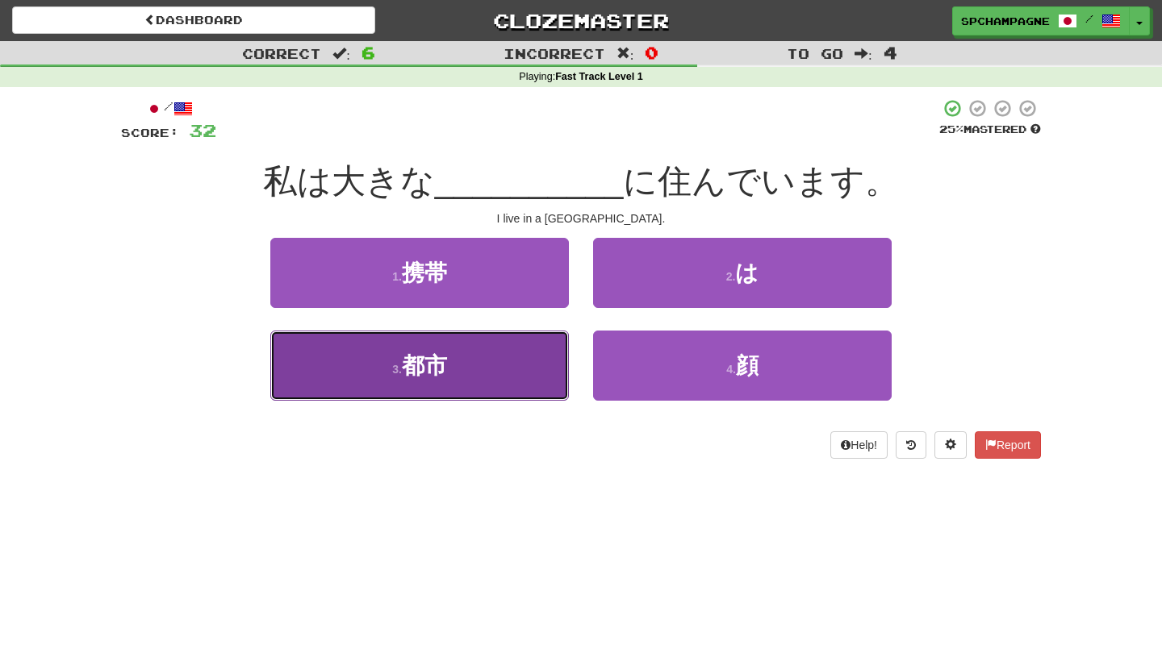
click at [456, 369] on button "3 . 都市" at bounding box center [419, 366] width 298 height 70
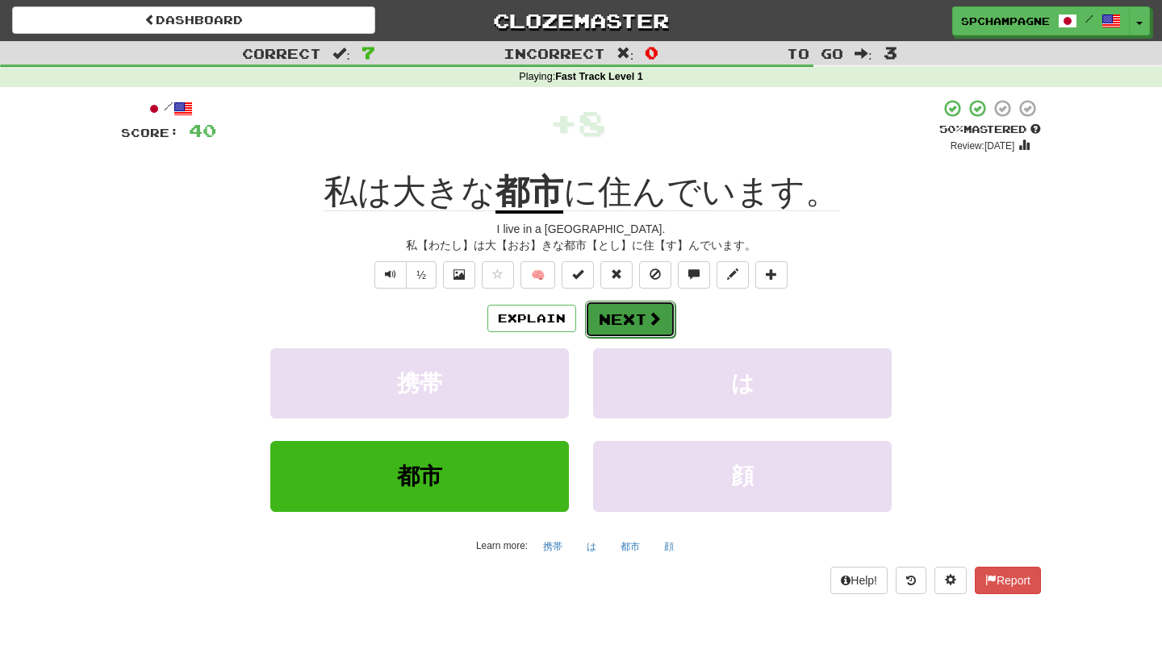
click at [630, 312] on button "Next" at bounding box center [630, 319] width 90 height 37
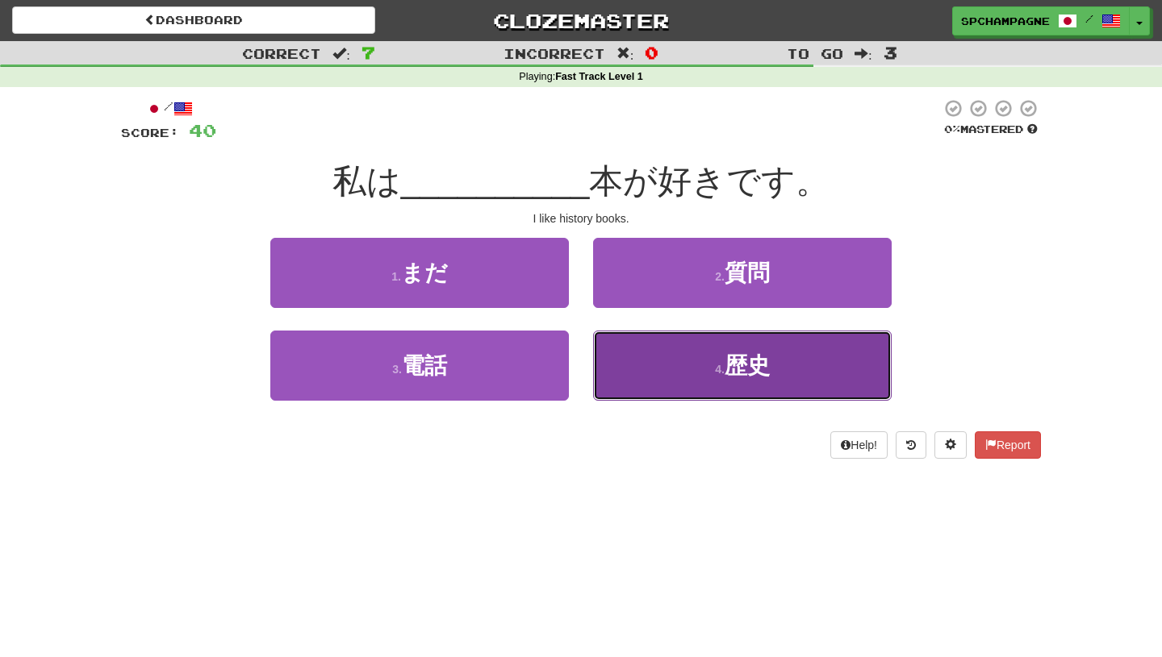
click at [628, 366] on button "4 . 歴史" at bounding box center [742, 366] width 298 height 70
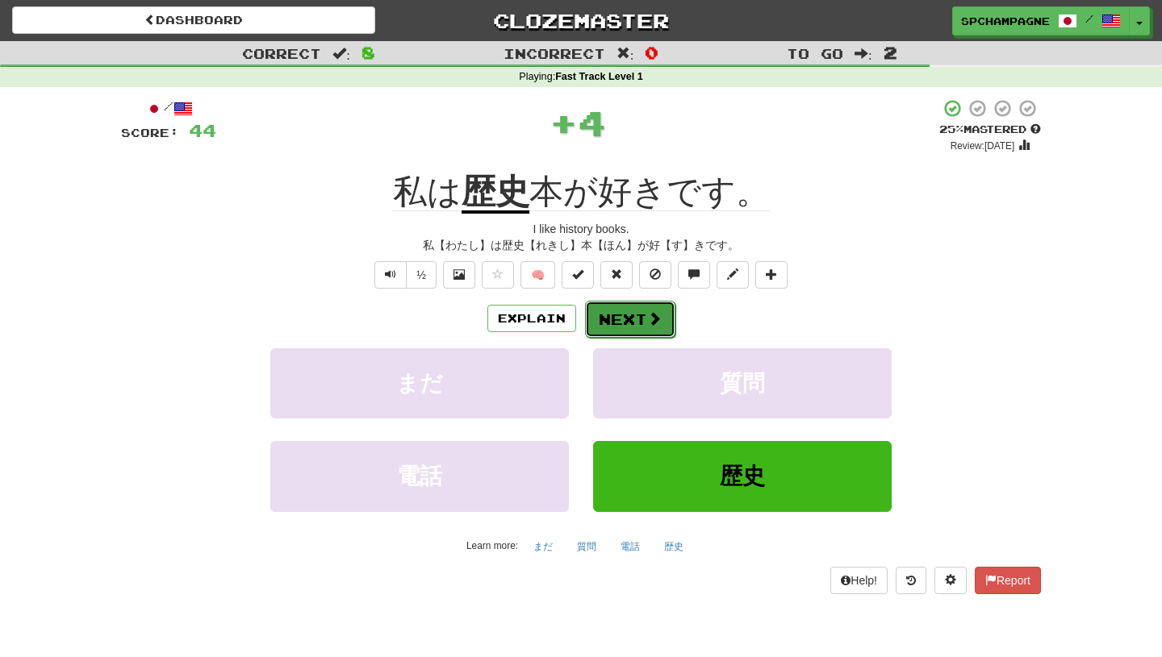
click at [653, 312] on span at bounding box center [654, 318] width 15 height 15
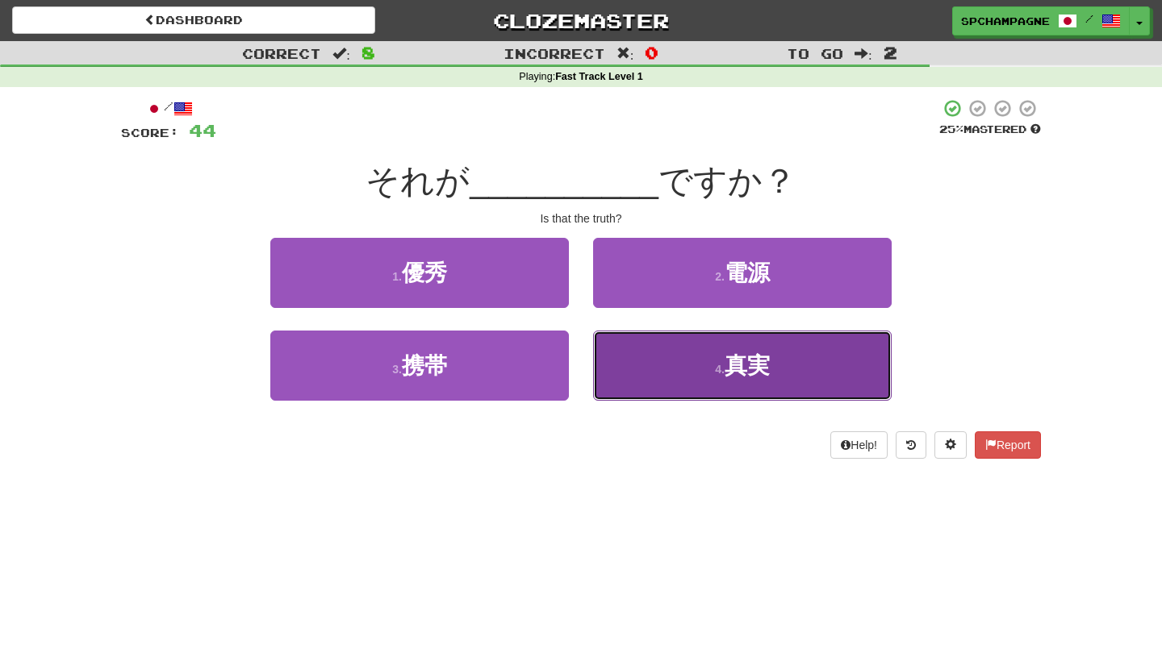
click at [697, 373] on button "4 . 真実" at bounding box center [742, 366] width 298 height 70
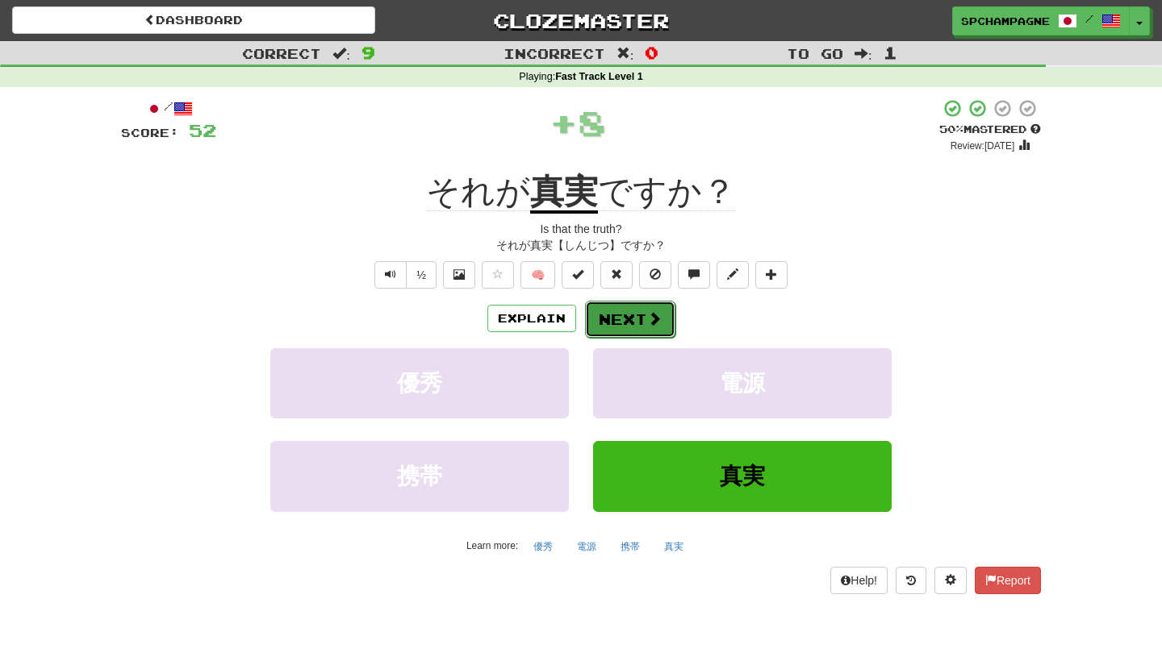
click at [630, 312] on button "Next" at bounding box center [630, 319] width 90 height 37
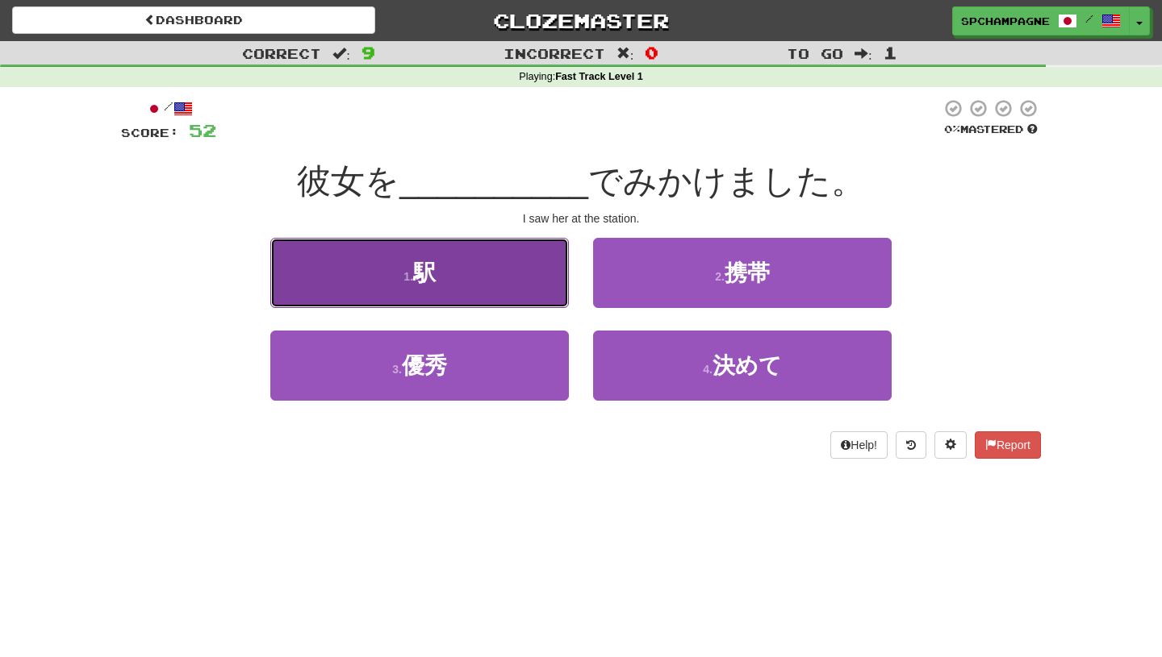
click at [469, 298] on button "1 . 駅" at bounding box center [419, 273] width 298 height 70
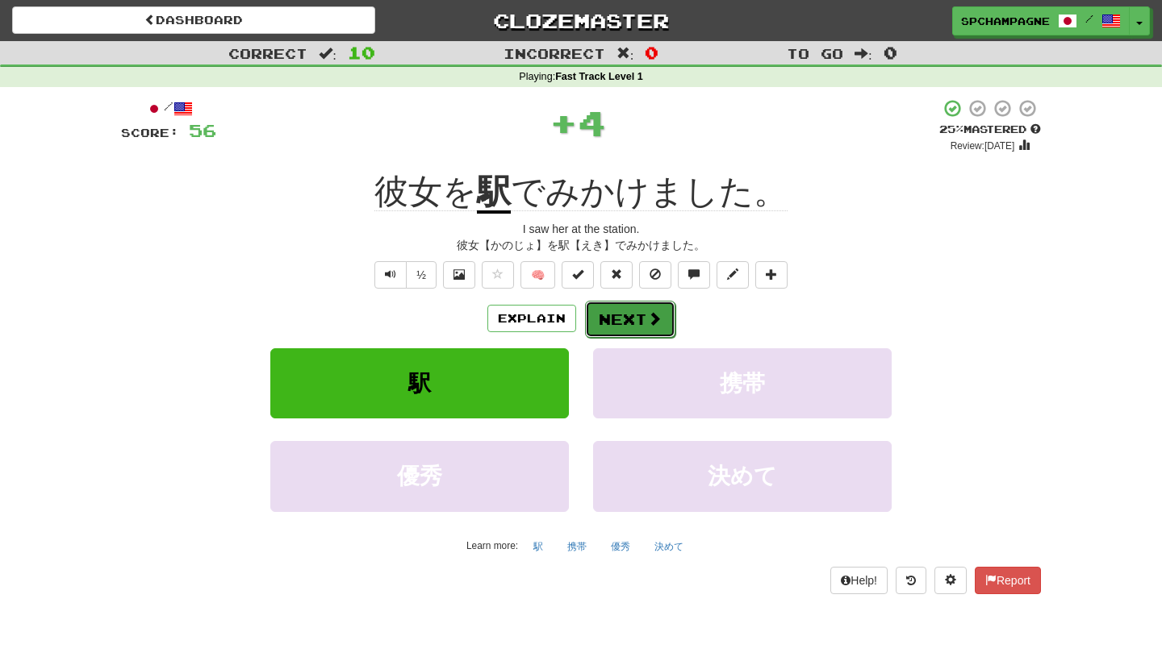
click at [642, 315] on button "Next" at bounding box center [630, 319] width 90 height 37
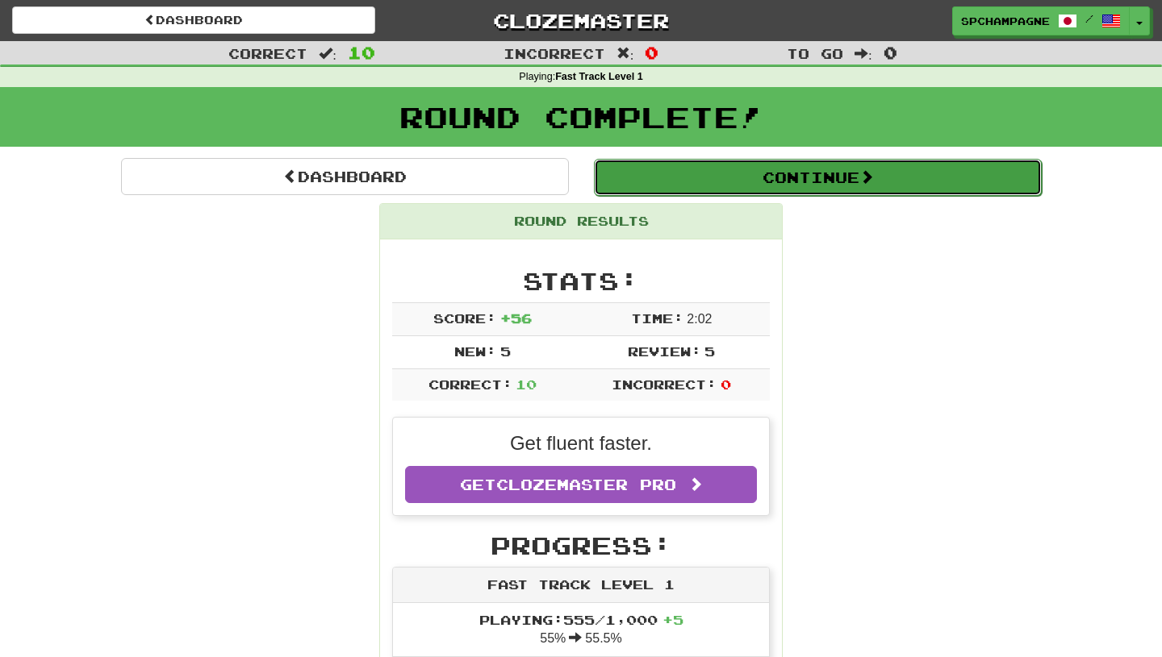
click at [788, 181] on button "Continue" at bounding box center [818, 177] width 448 height 37
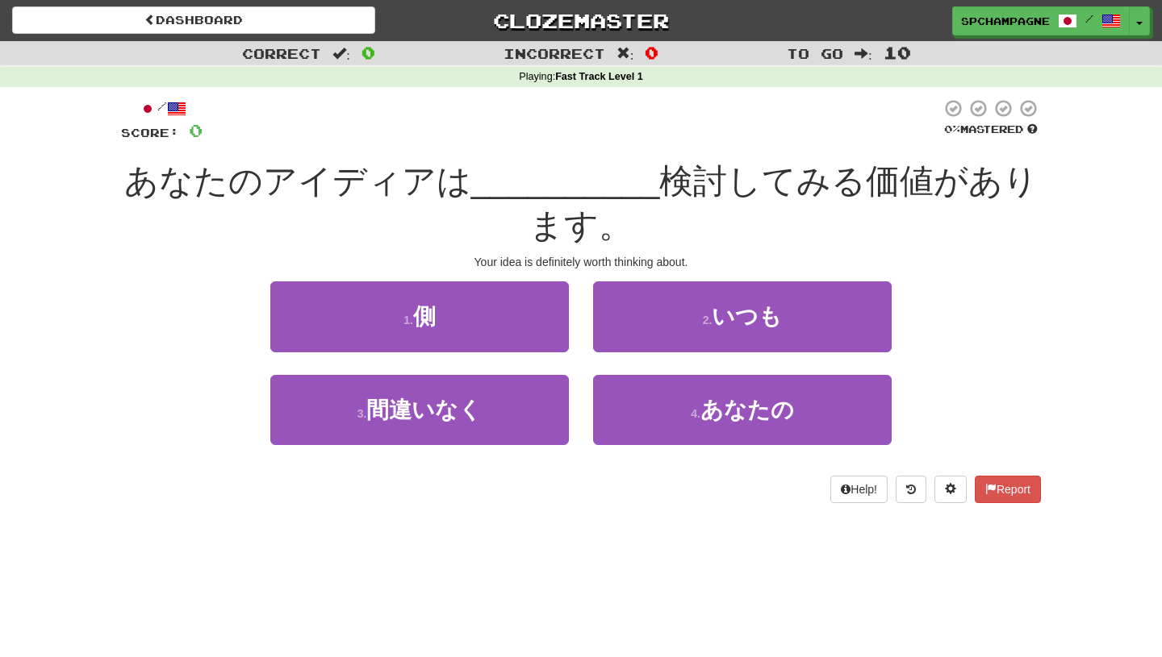
click at [294, 510] on div "/ Score: 0 0 % Mastered あなたのアイディアは __________ 検討してみる価値があります。 Your idea is defin…" at bounding box center [581, 306] width 920 height 438
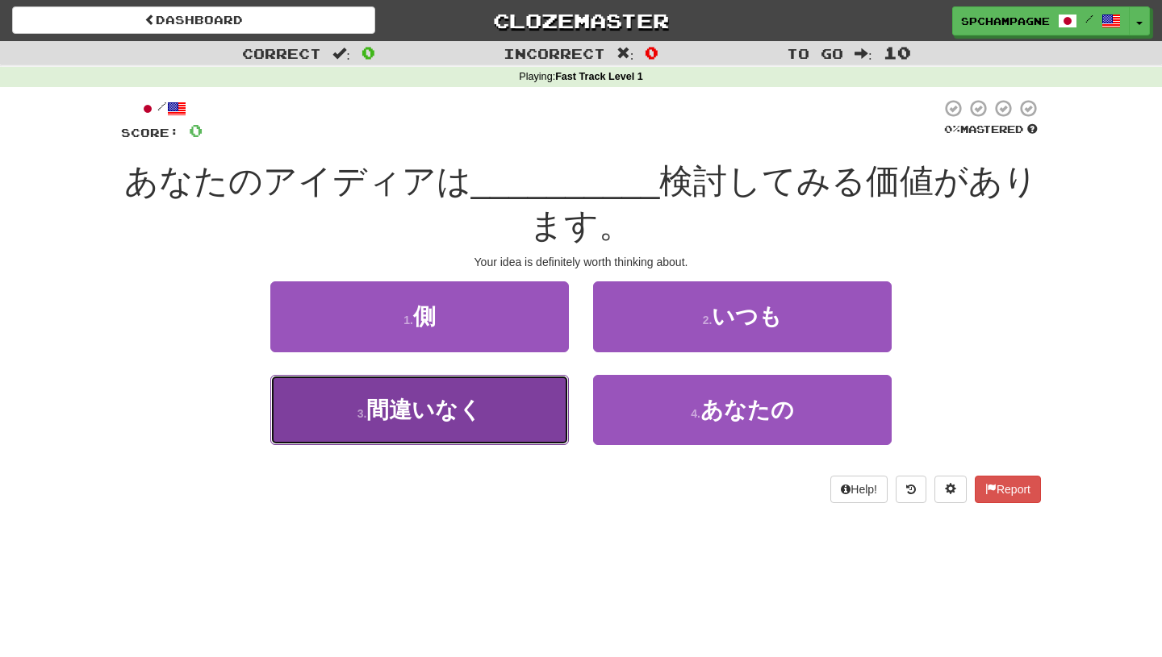
click at [389, 404] on span "間違いなく" at bounding box center [423, 410] width 115 height 25
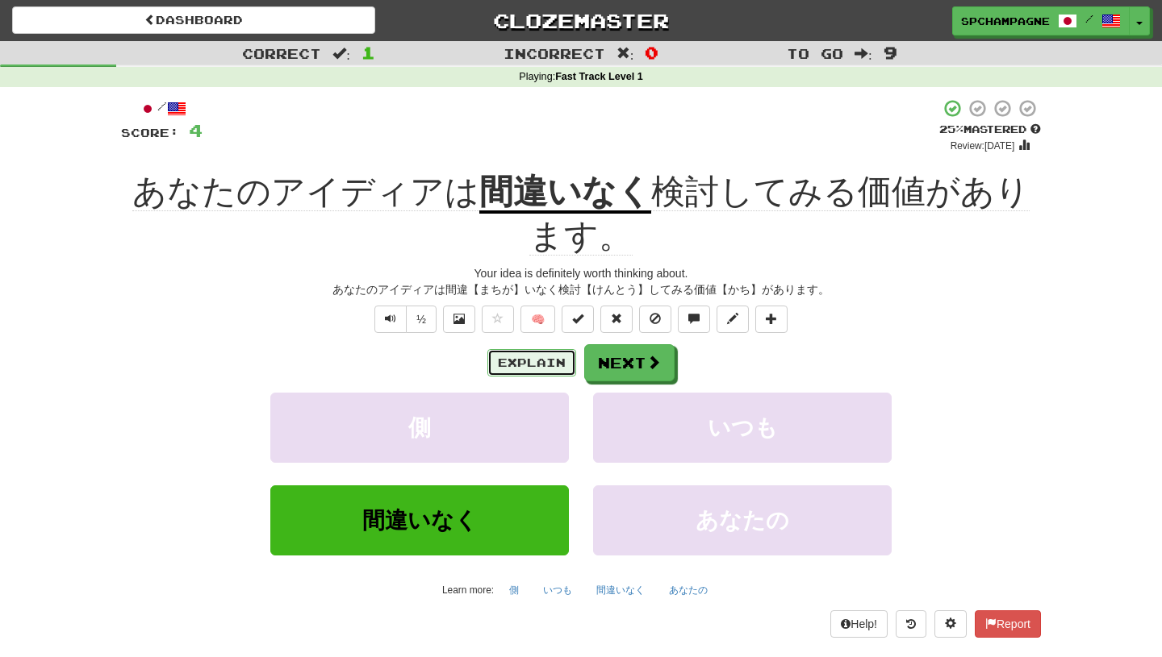
click at [542, 357] on button "Explain" at bounding box center [531, 362] width 89 height 27
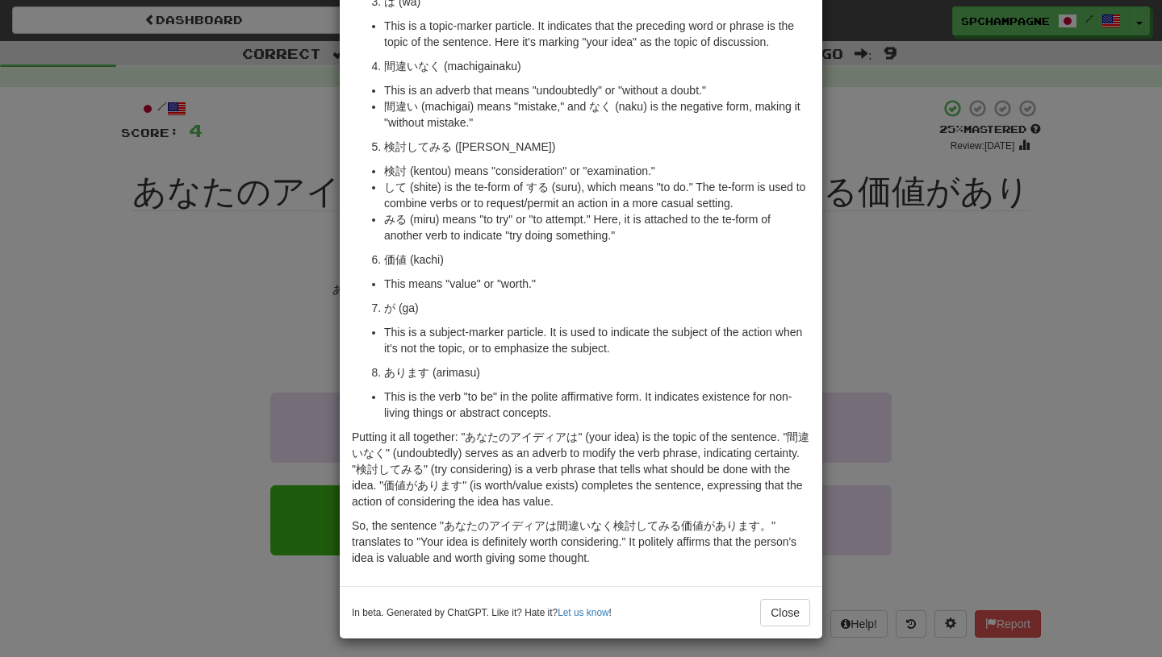
scroll to position [276, 0]
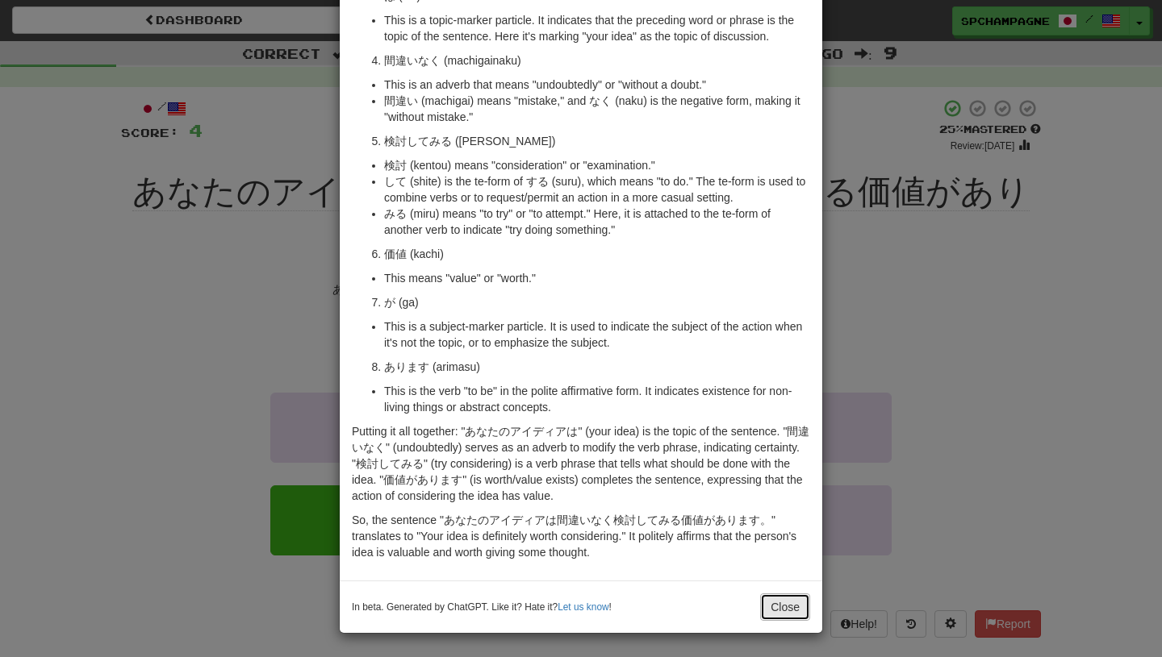
click at [785, 619] on button "Close" at bounding box center [785, 607] width 50 height 27
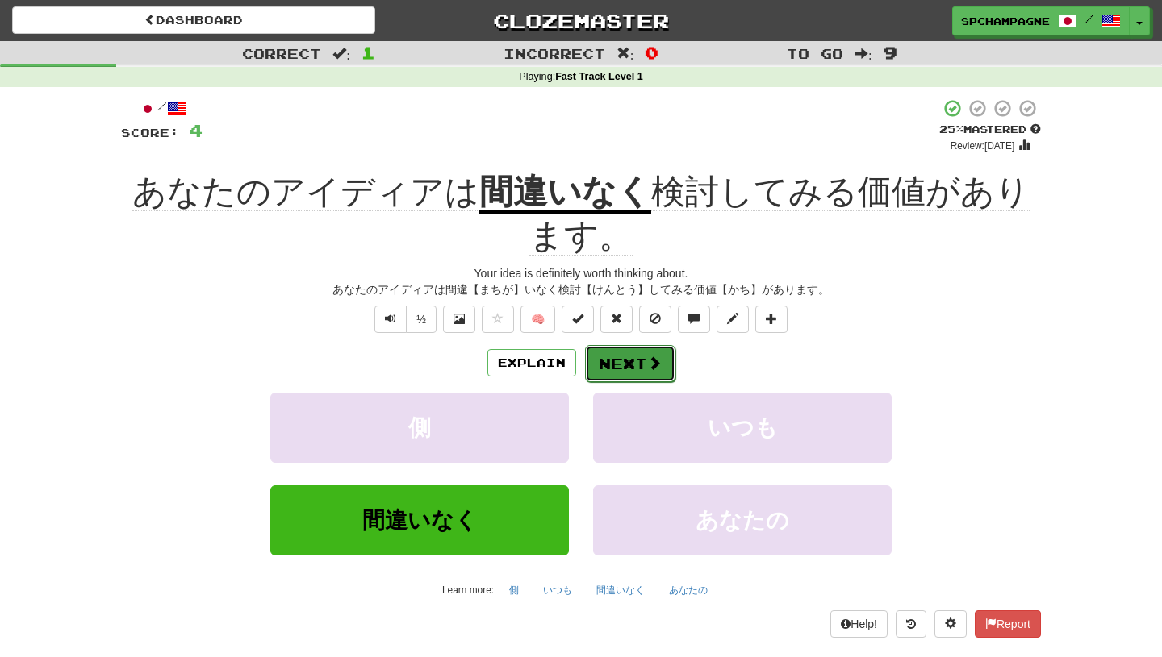
click at [640, 367] on button "Next" at bounding box center [630, 363] width 90 height 37
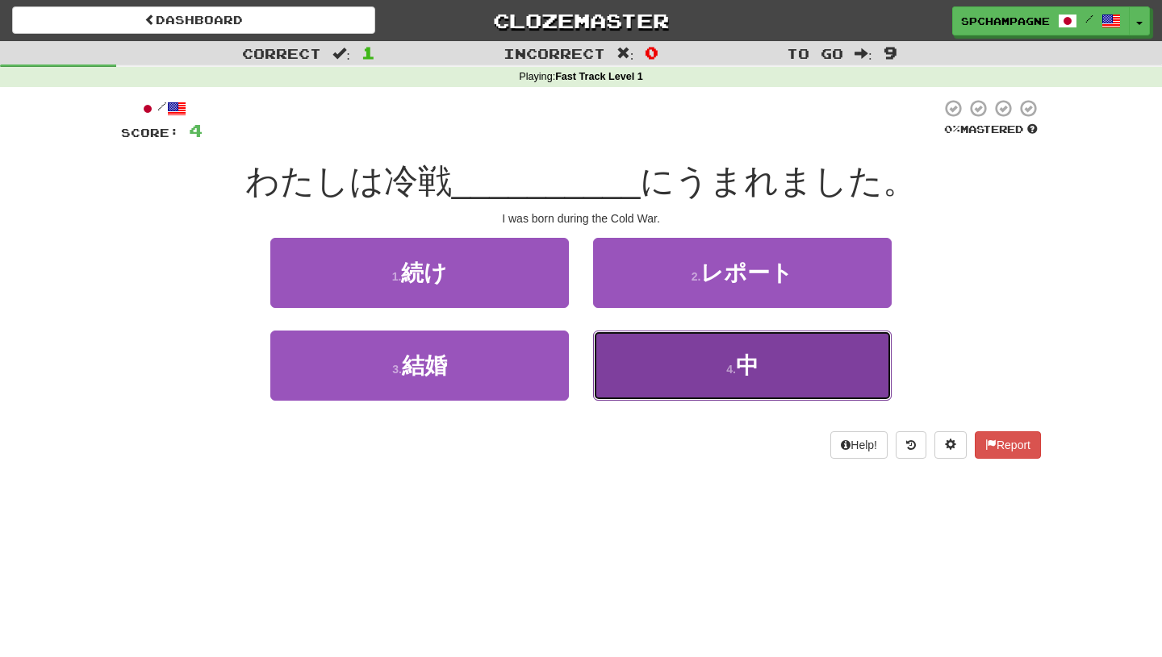
click at [750, 362] on span "中" at bounding box center [747, 365] width 23 height 25
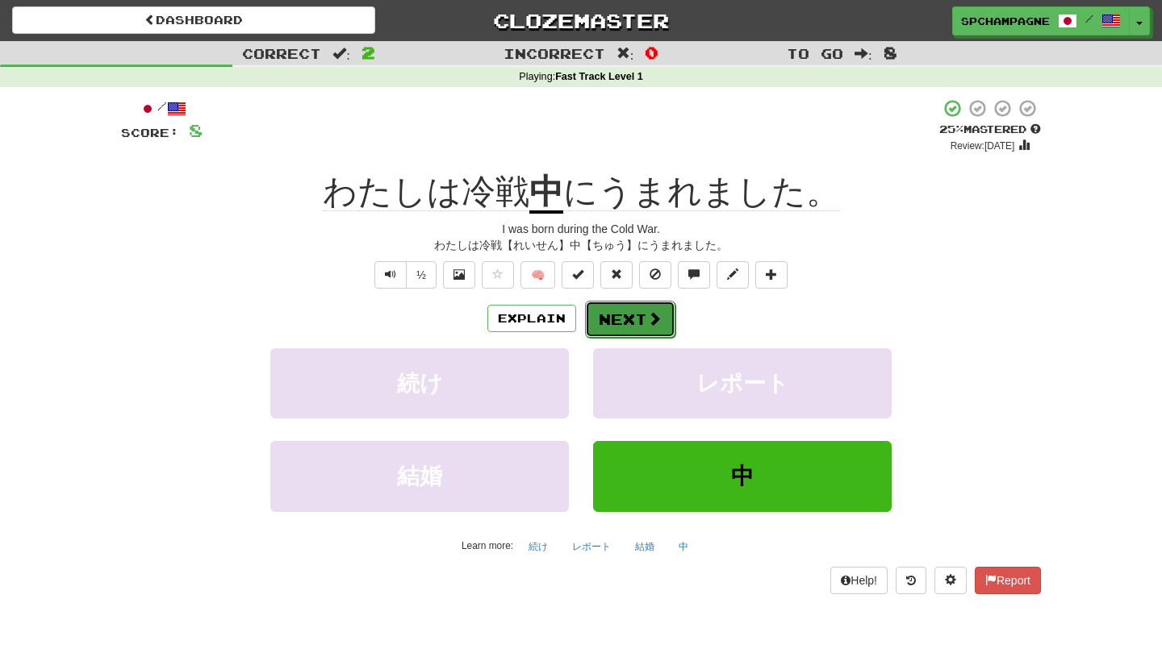
click at [647, 316] on span at bounding box center [654, 318] width 15 height 15
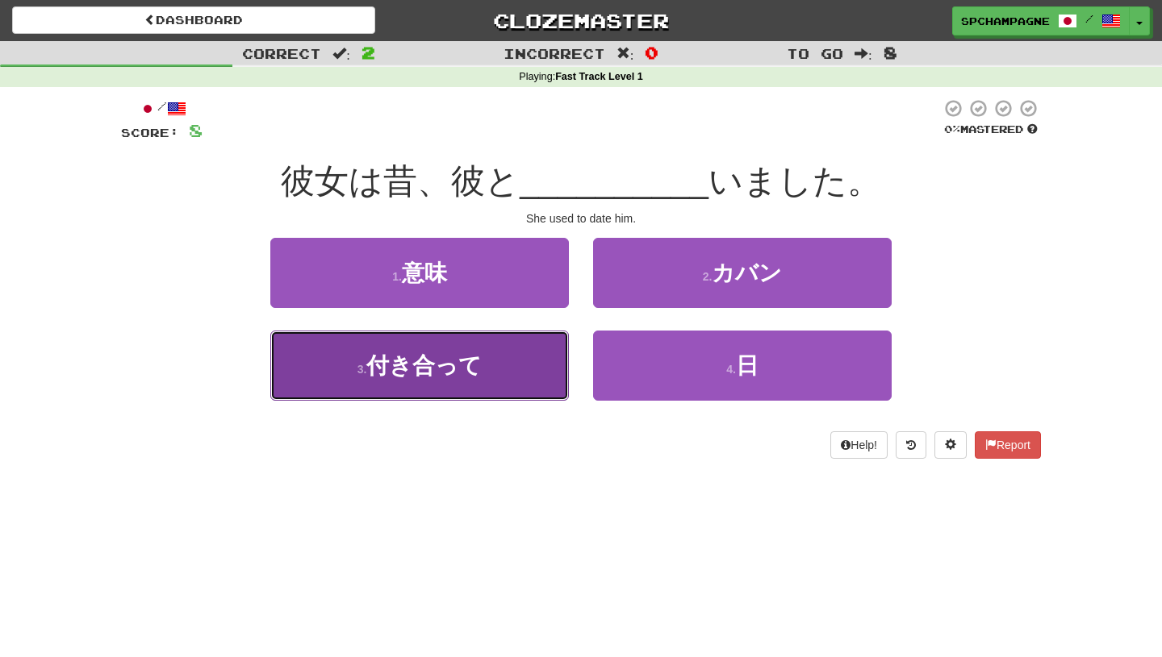
click at [480, 369] on span "付き合って" at bounding box center [423, 365] width 115 height 25
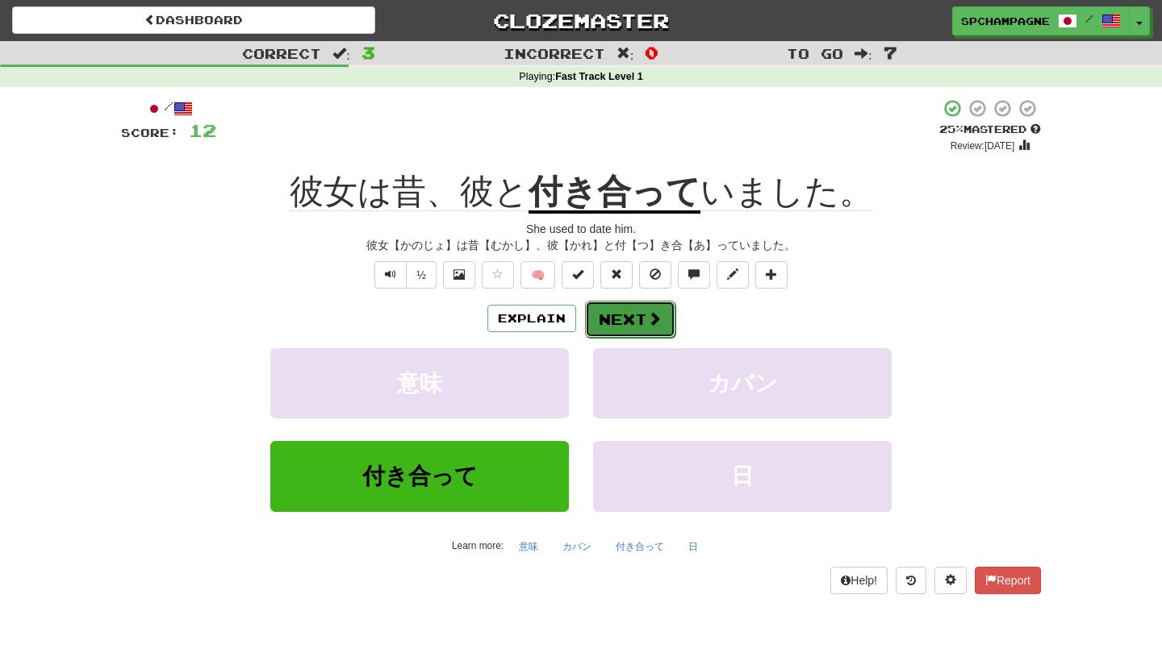
click at [626, 315] on button "Next" at bounding box center [630, 319] width 90 height 37
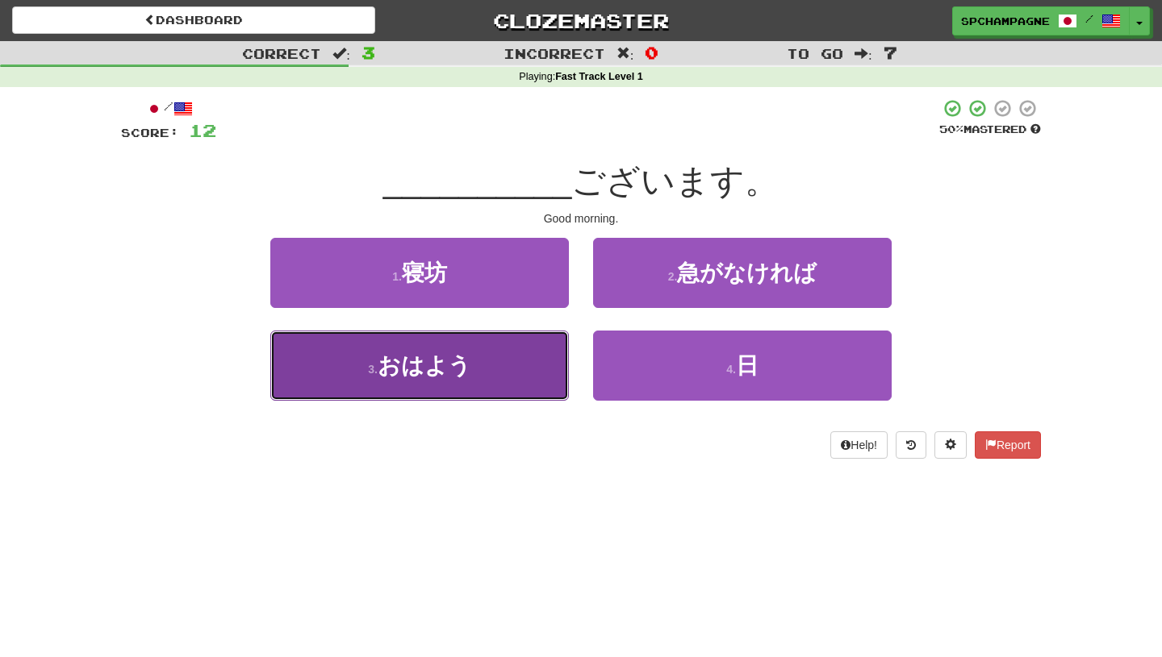
click at [502, 363] on button "3 . おはよう" at bounding box center [419, 366] width 298 height 70
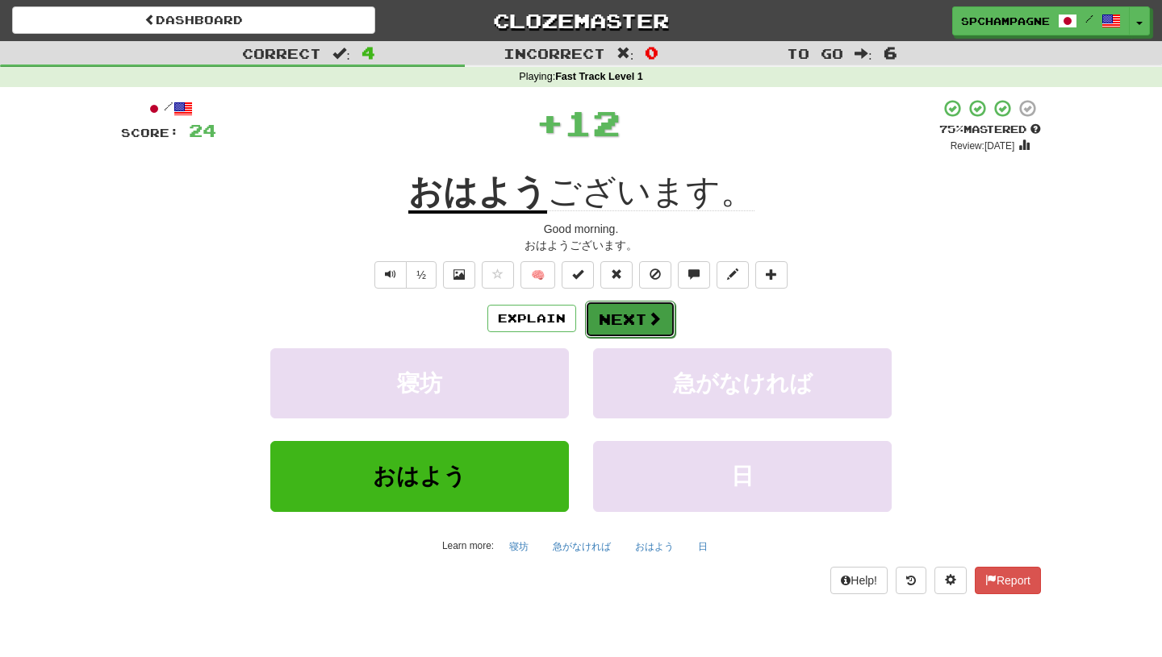
click at [628, 314] on button "Next" at bounding box center [630, 319] width 90 height 37
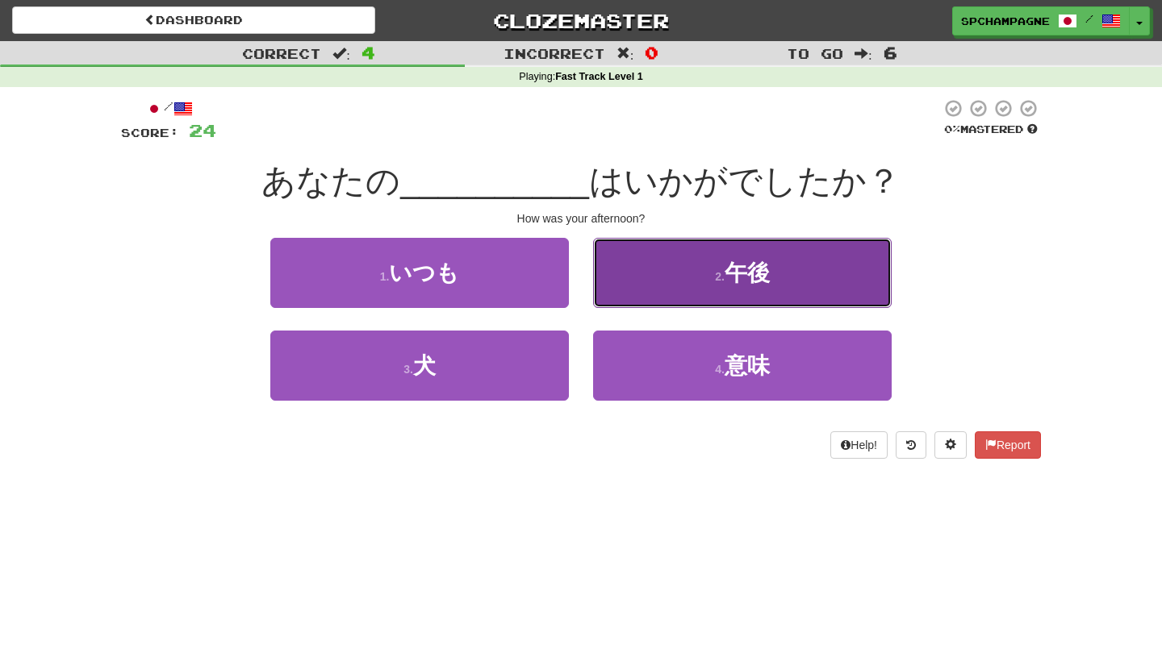
click at [727, 279] on span "午後" at bounding box center [746, 273] width 45 height 25
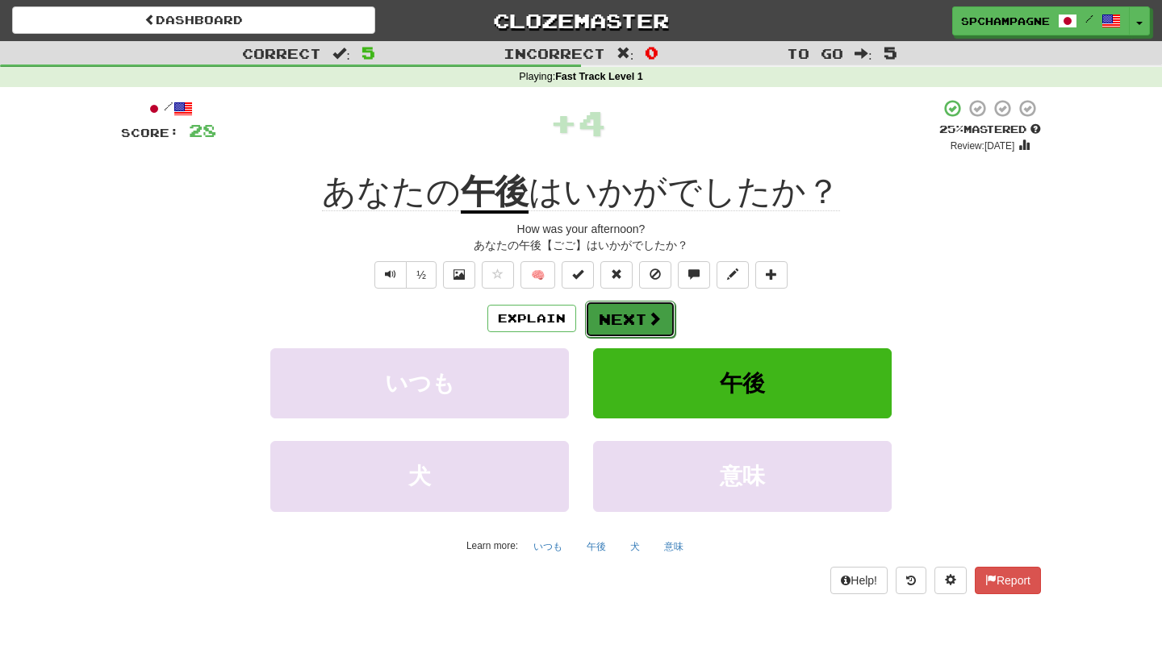
click at [619, 314] on button "Next" at bounding box center [630, 319] width 90 height 37
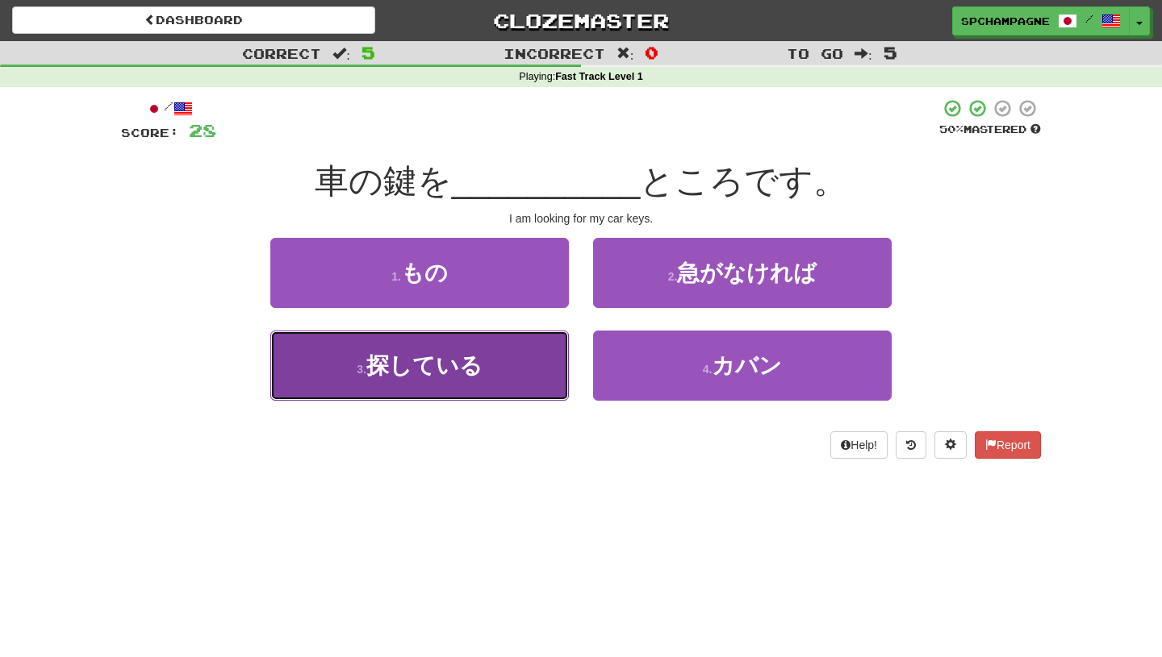
click at [440, 362] on span "探している" at bounding box center [424, 365] width 116 height 25
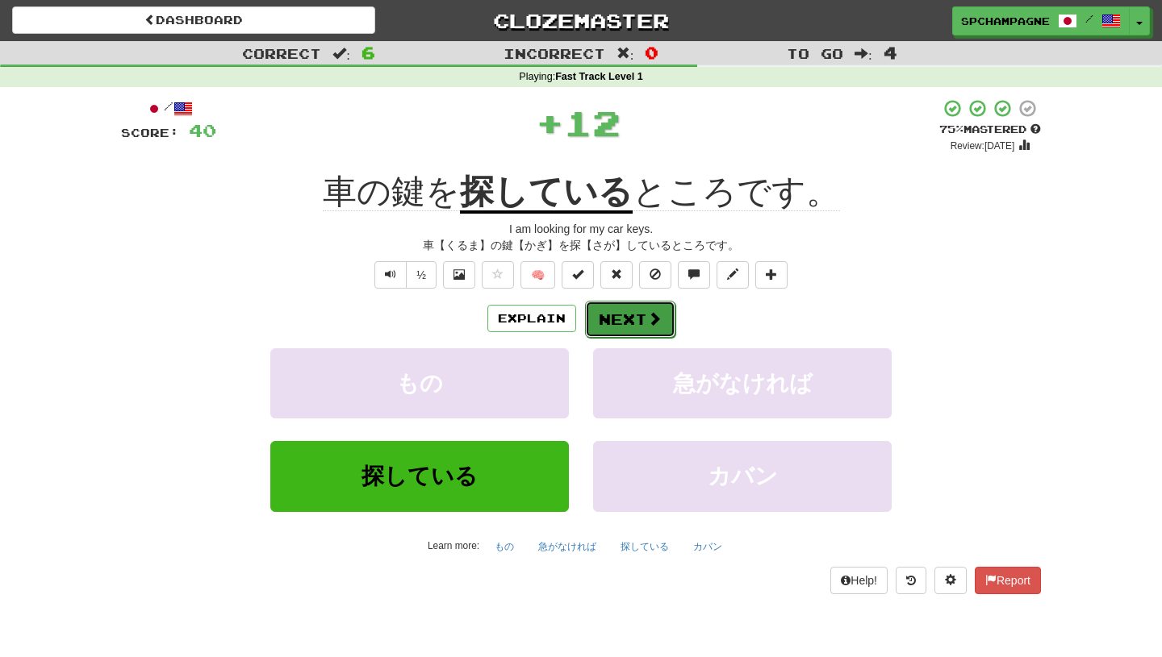
click at [629, 319] on button "Next" at bounding box center [630, 319] width 90 height 37
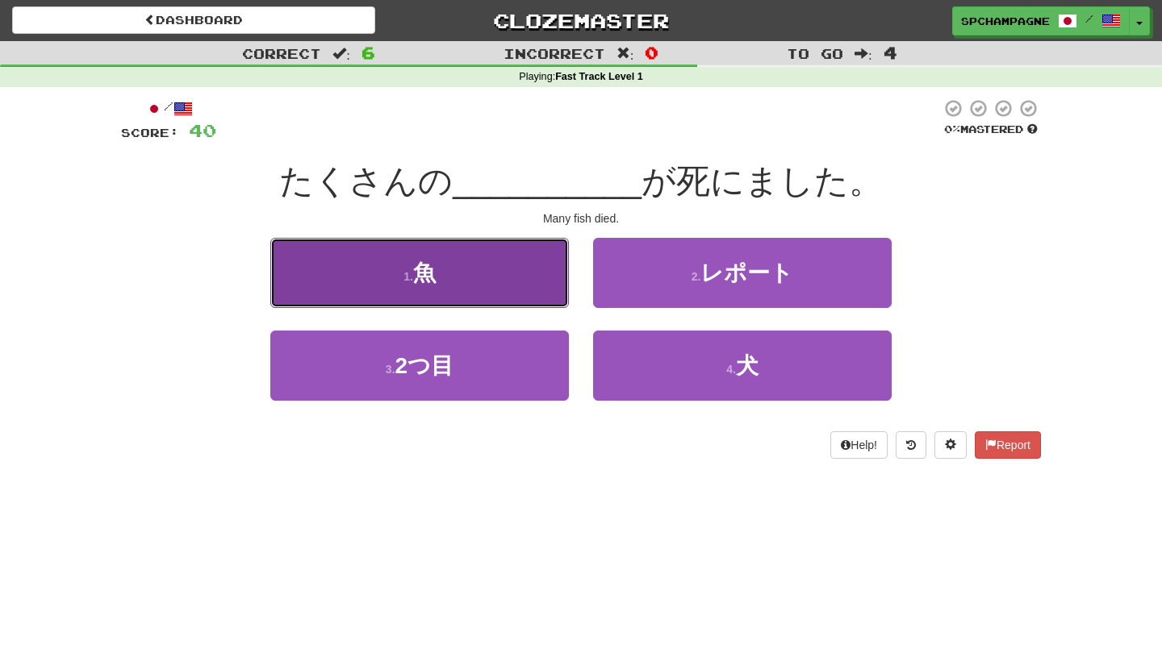
click at [467, 277] on button "1 . 魚" at bounding box center [419, 273] width 298 height 70
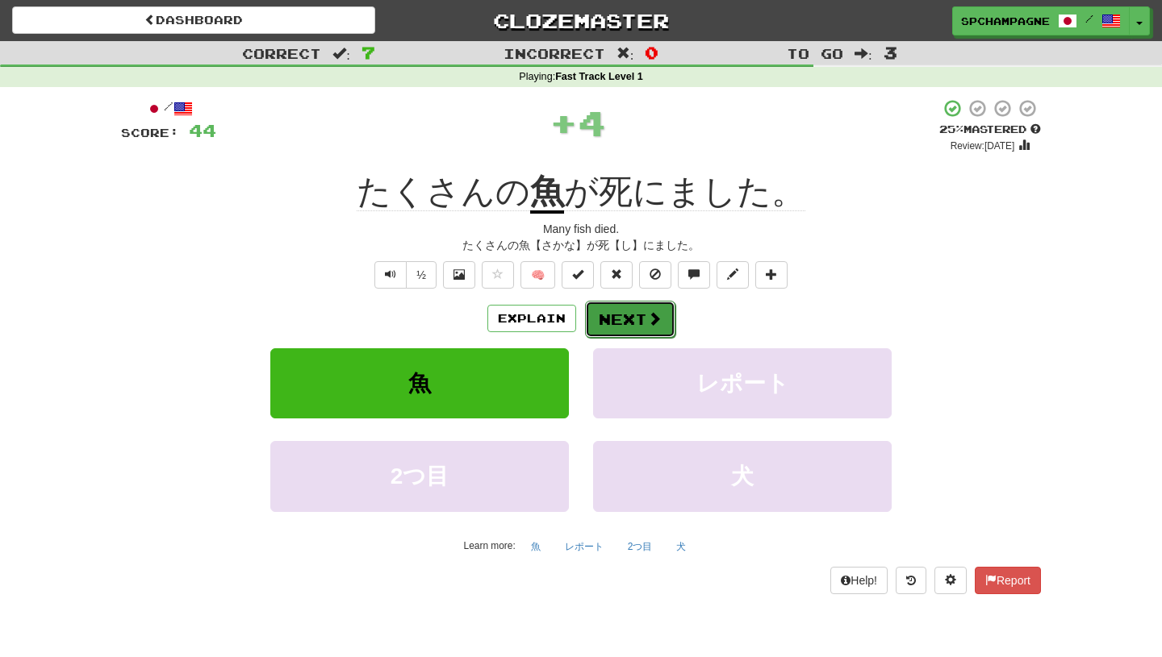
click at [621, 313] on button "Next" at bounding box center [630, 319] width 90 height 37
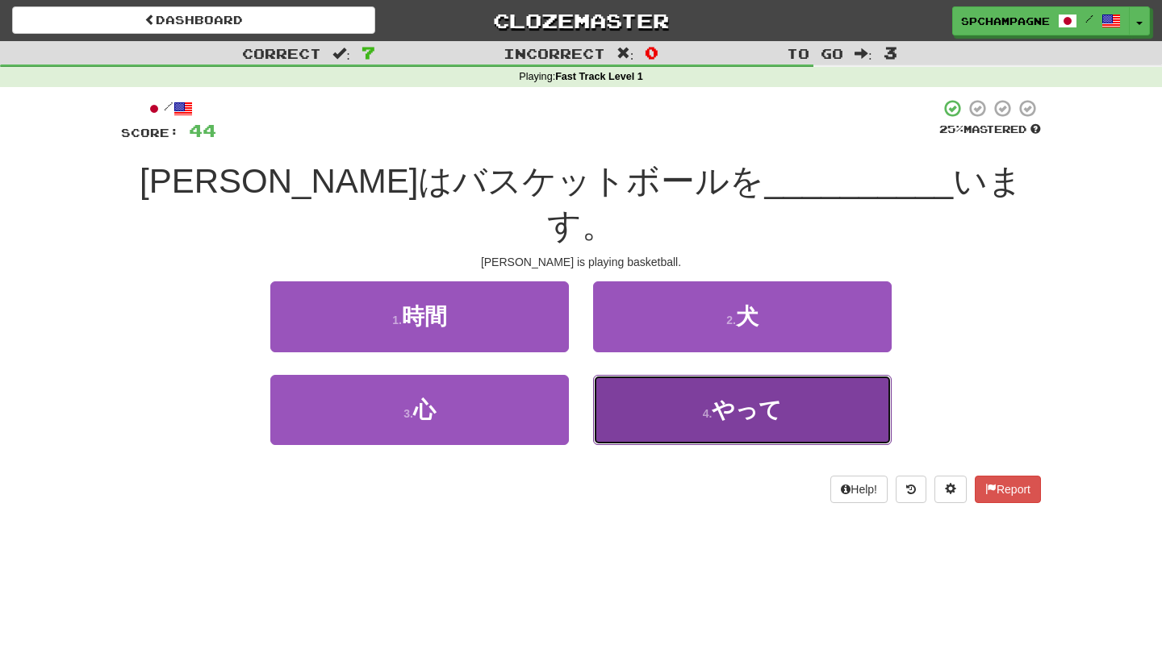
click at [687, 375] on button "4 . やって" at bounding box center [742, 410] width 298 height 70
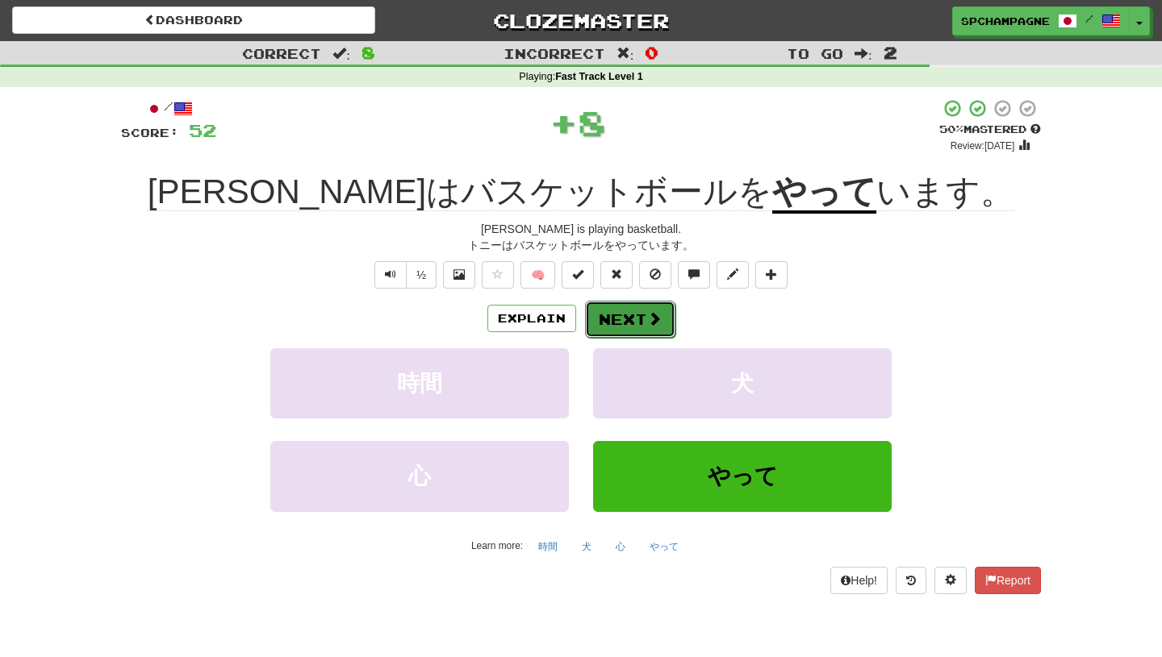
click at [644, 315] on button "Next" at bounding box center [630, 319] width 90 height 37
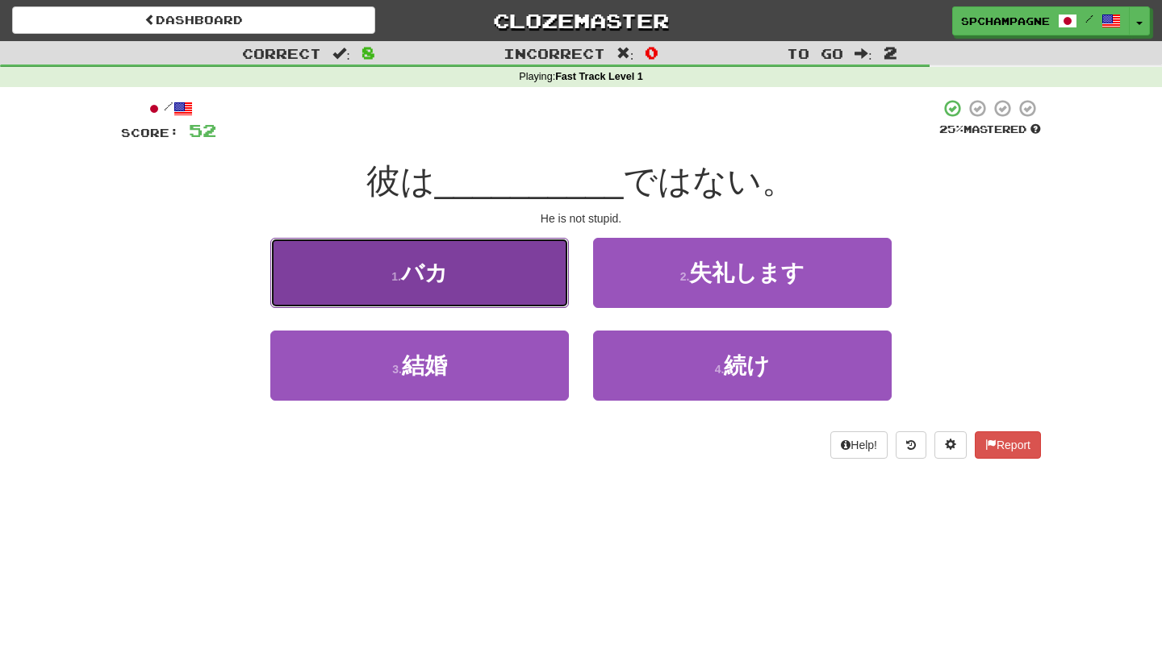
click at [452, 288] on button "1 . バカ" at bounding box center [419, 273] width 298 height 70
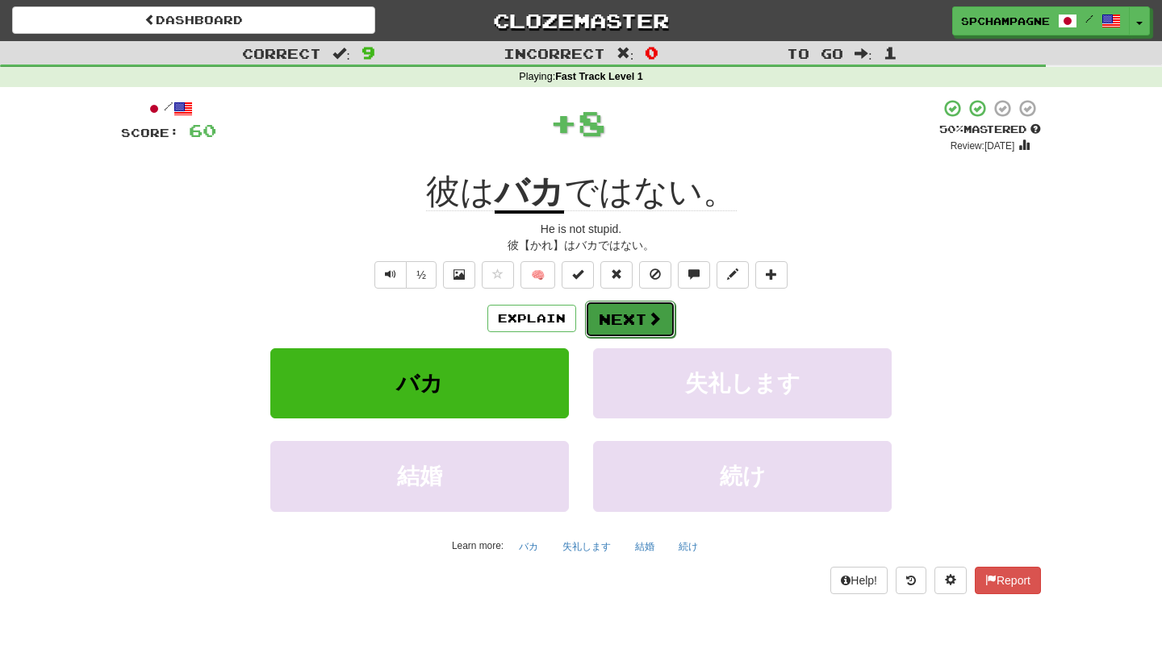
click at [619, 315] on button "Next" at bounding box center [630, 319] width 90 height 37
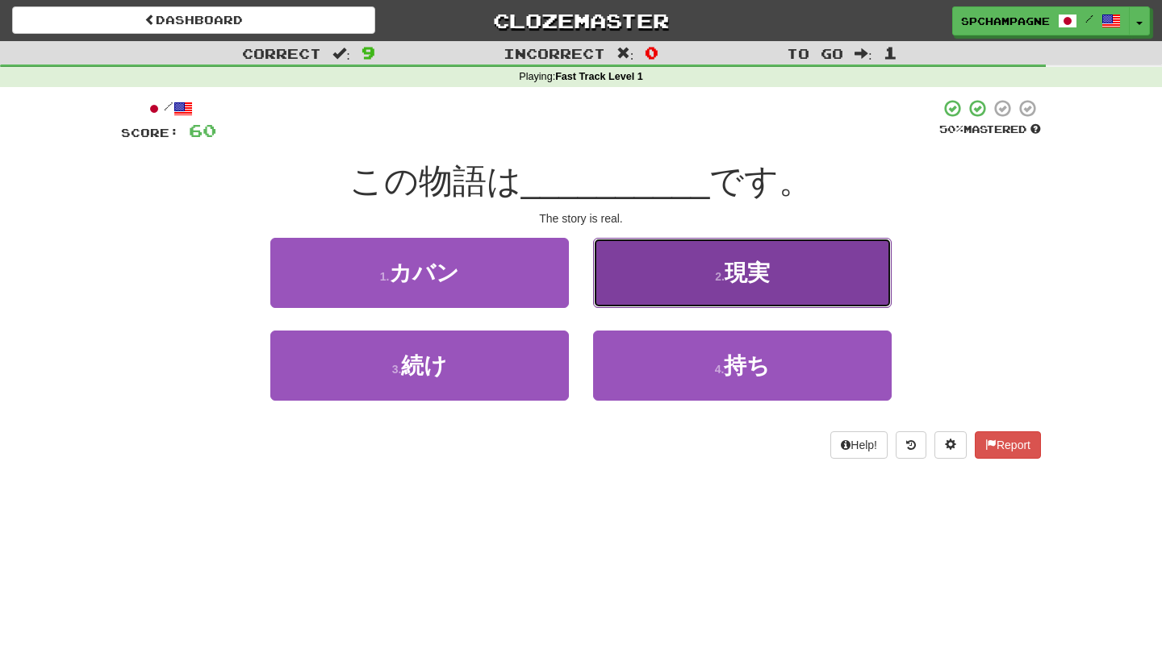
click at [716, 267] on button "2 . 現実" at bounding box center [742, 273] width 298 height 70
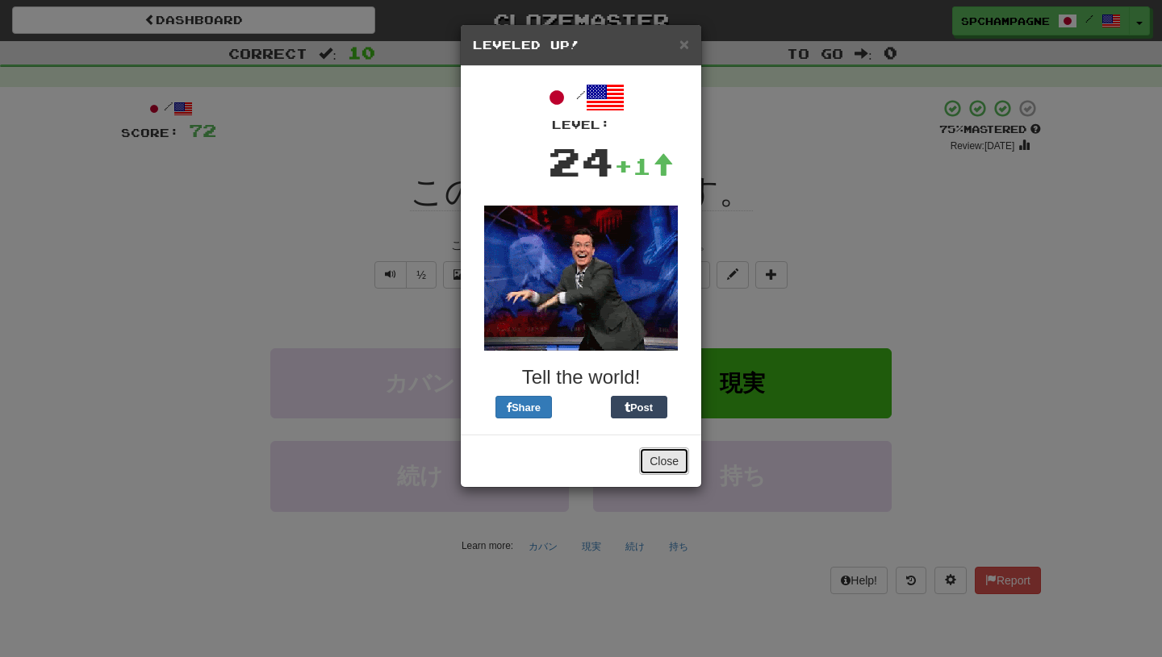
click at [669, 457] on button "Close" at bounding box center [664, 461] width 50 height 27
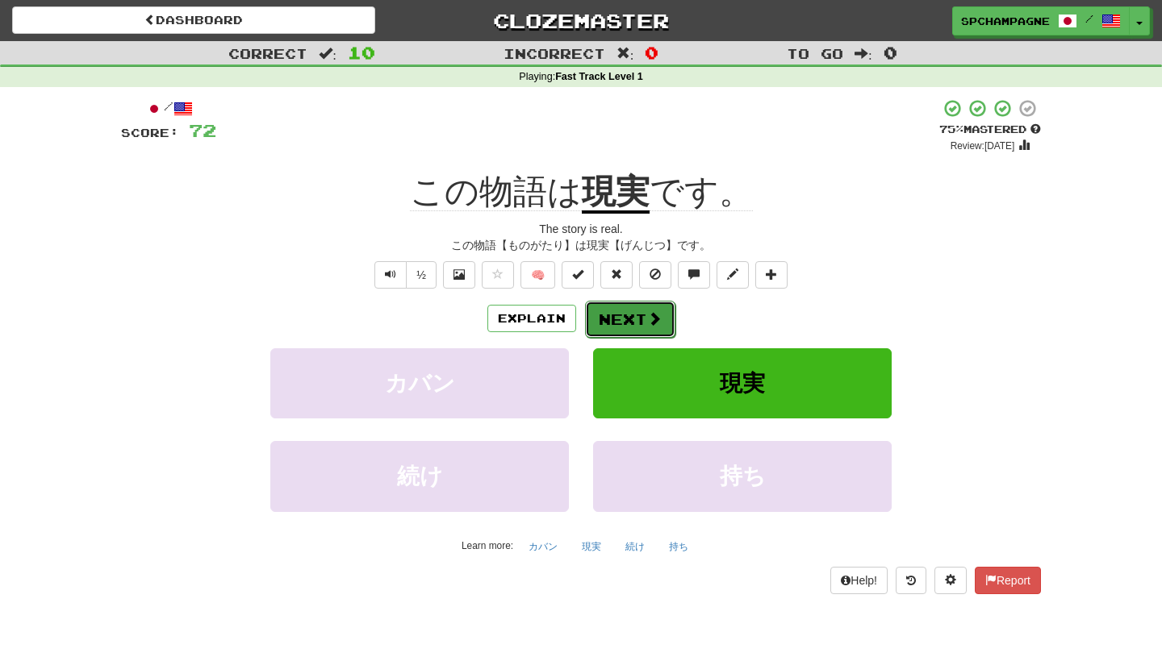
click at [654, 323] on span at bounding box center [654, 318] width 15 height 15
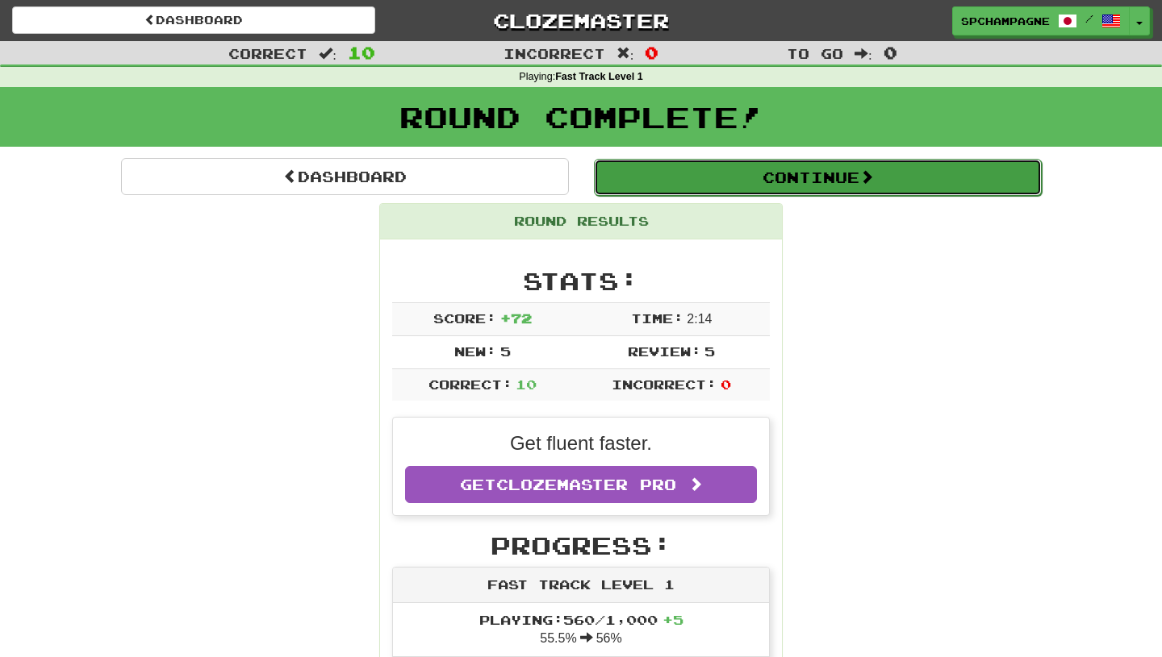
click at [757, 168] on button "Continue" at bounding box center [818, 177] width 448 height 37
